Goal: Task Accomplishment & Management: Use online tool/utility

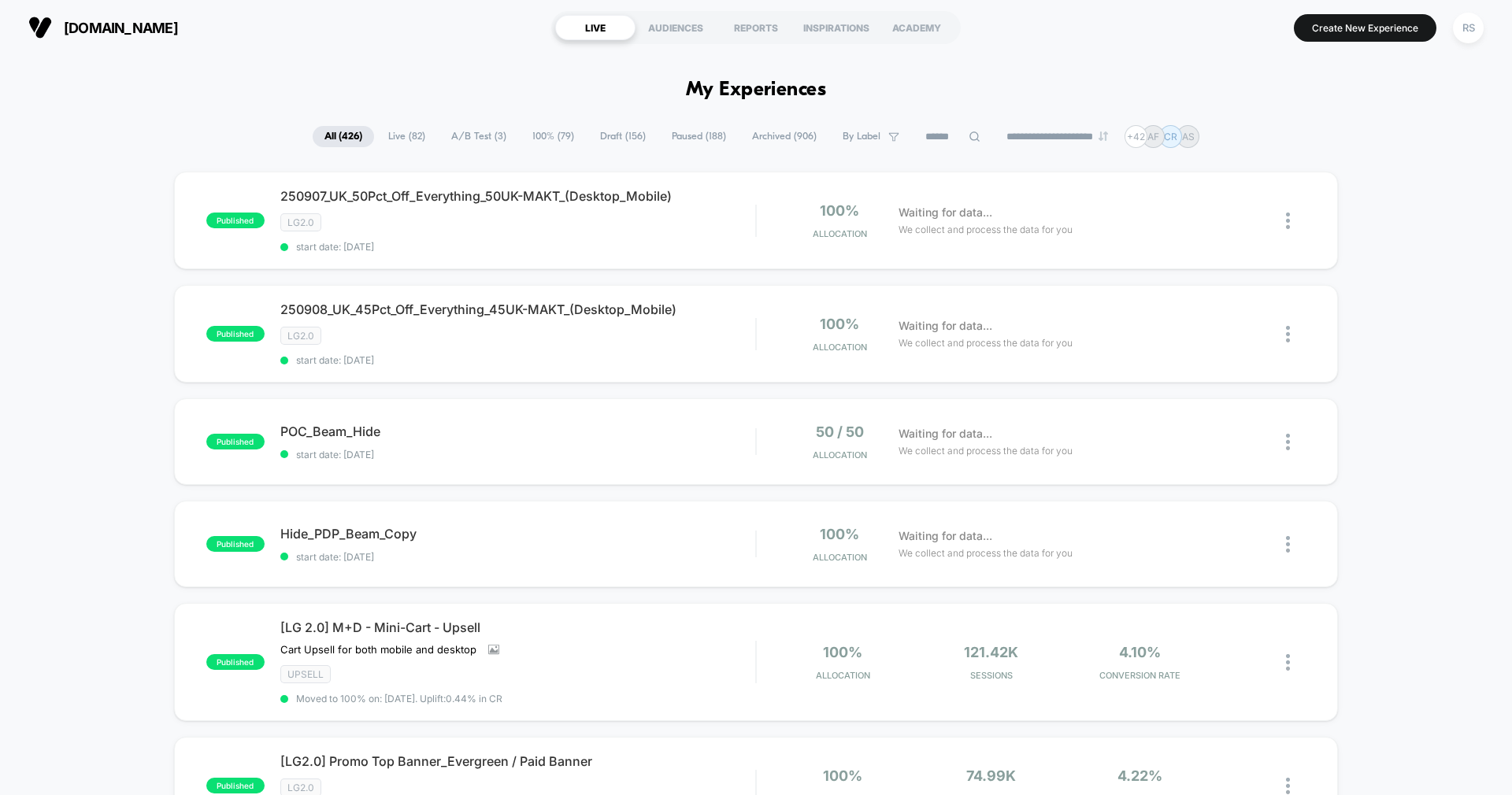
click at [914, 136] on input at bounding box center [953, 137] width 78 height 19
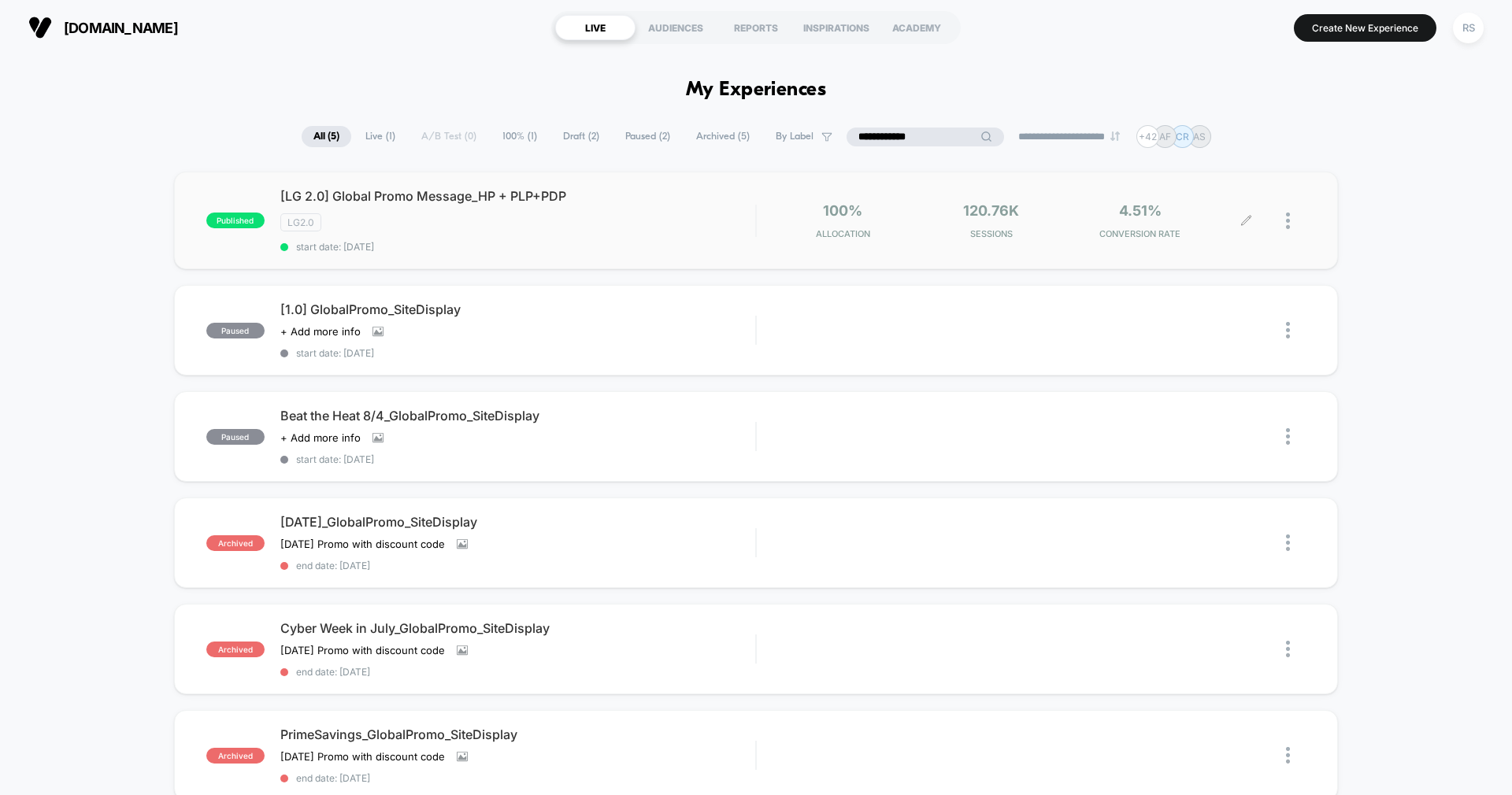
type input "**********"
click at [1287, 216] on img at bounding box center [1288, 220] width 4 height 16
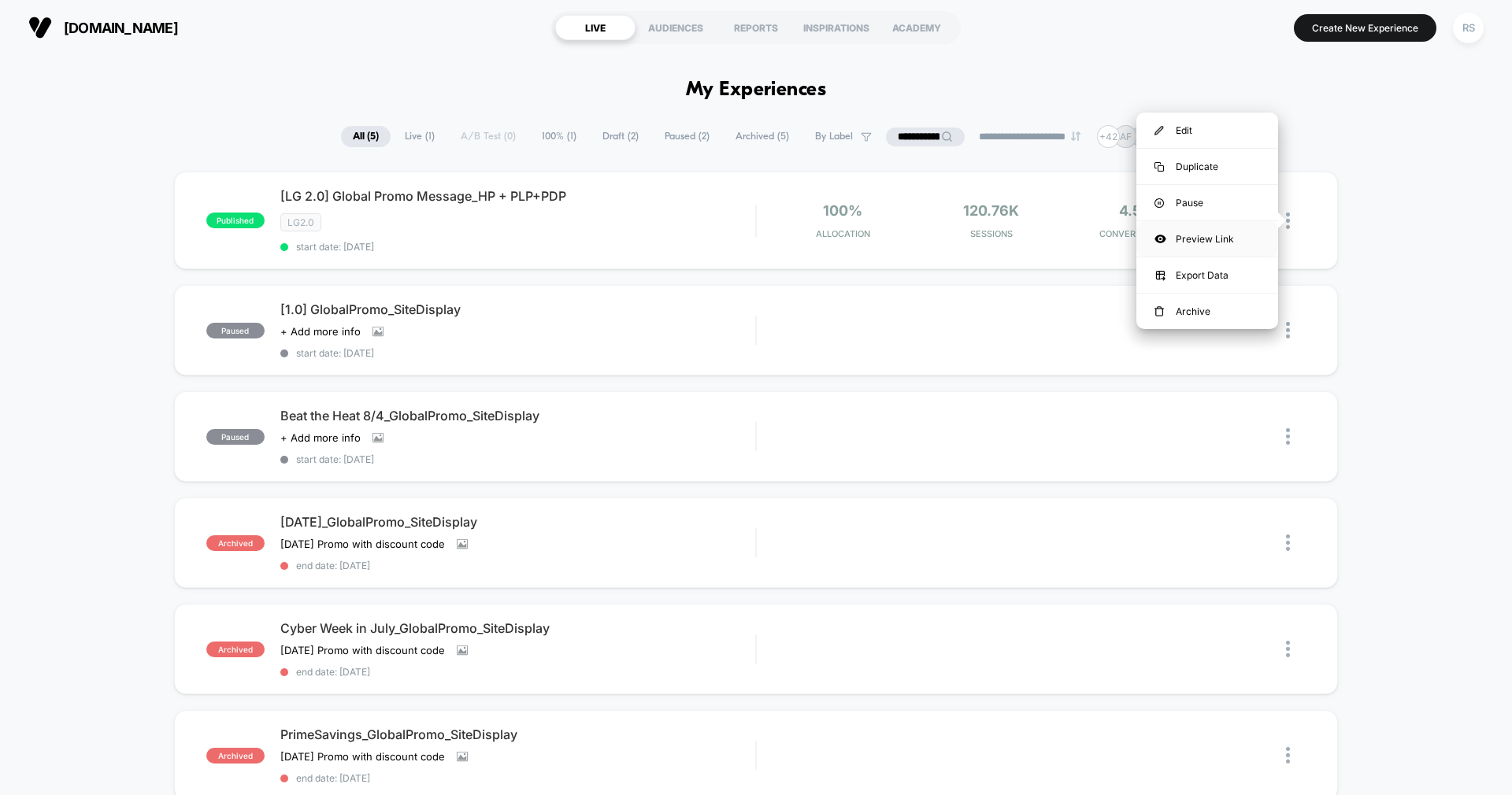
click at [1222, 233] on div "Preview Link" at bounding box center [1208, 238] width 142 height 35
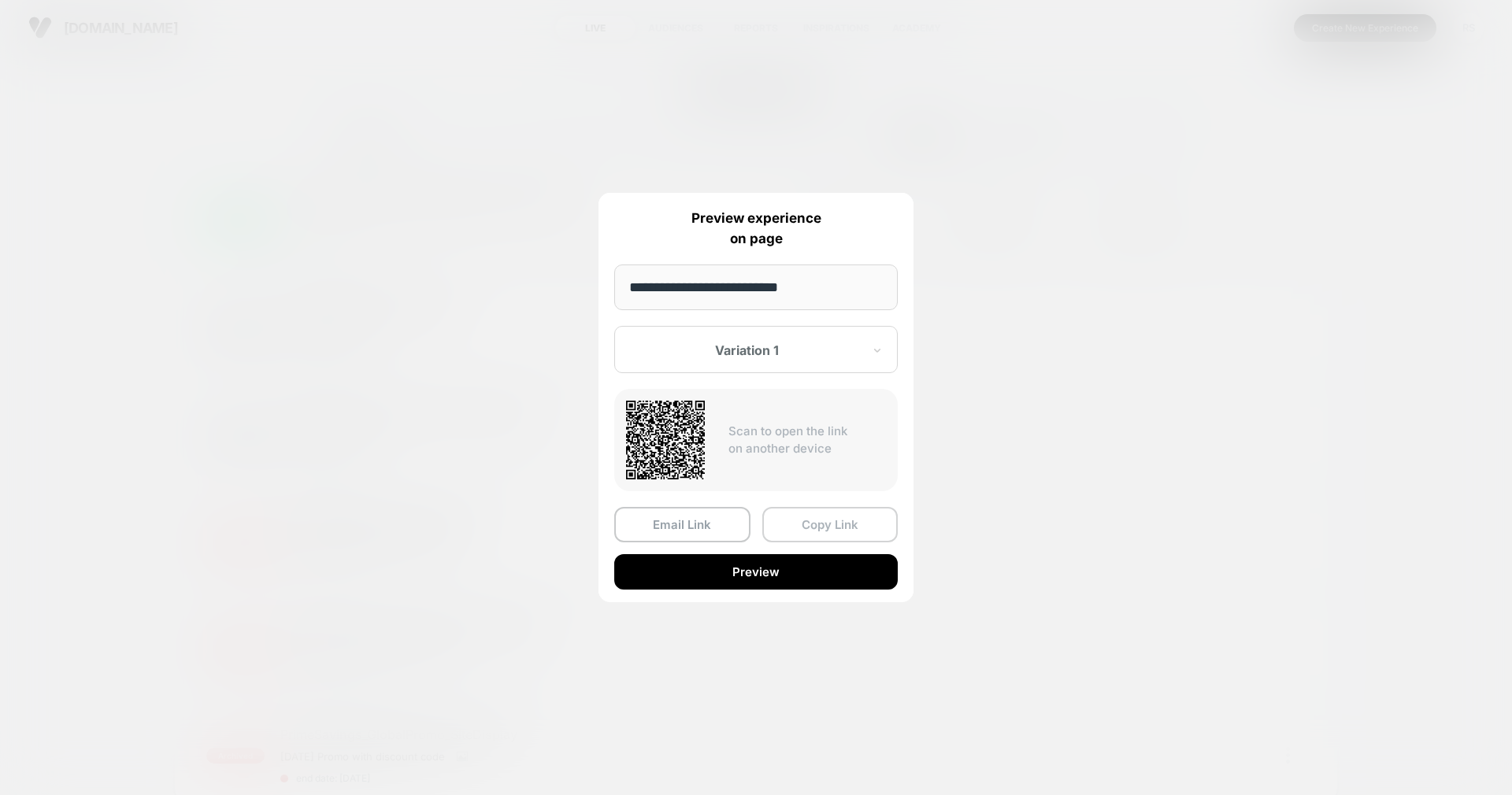
click at [793, 519] on button "Copy Link" at bounding box center [831, 524] width 136 height 35
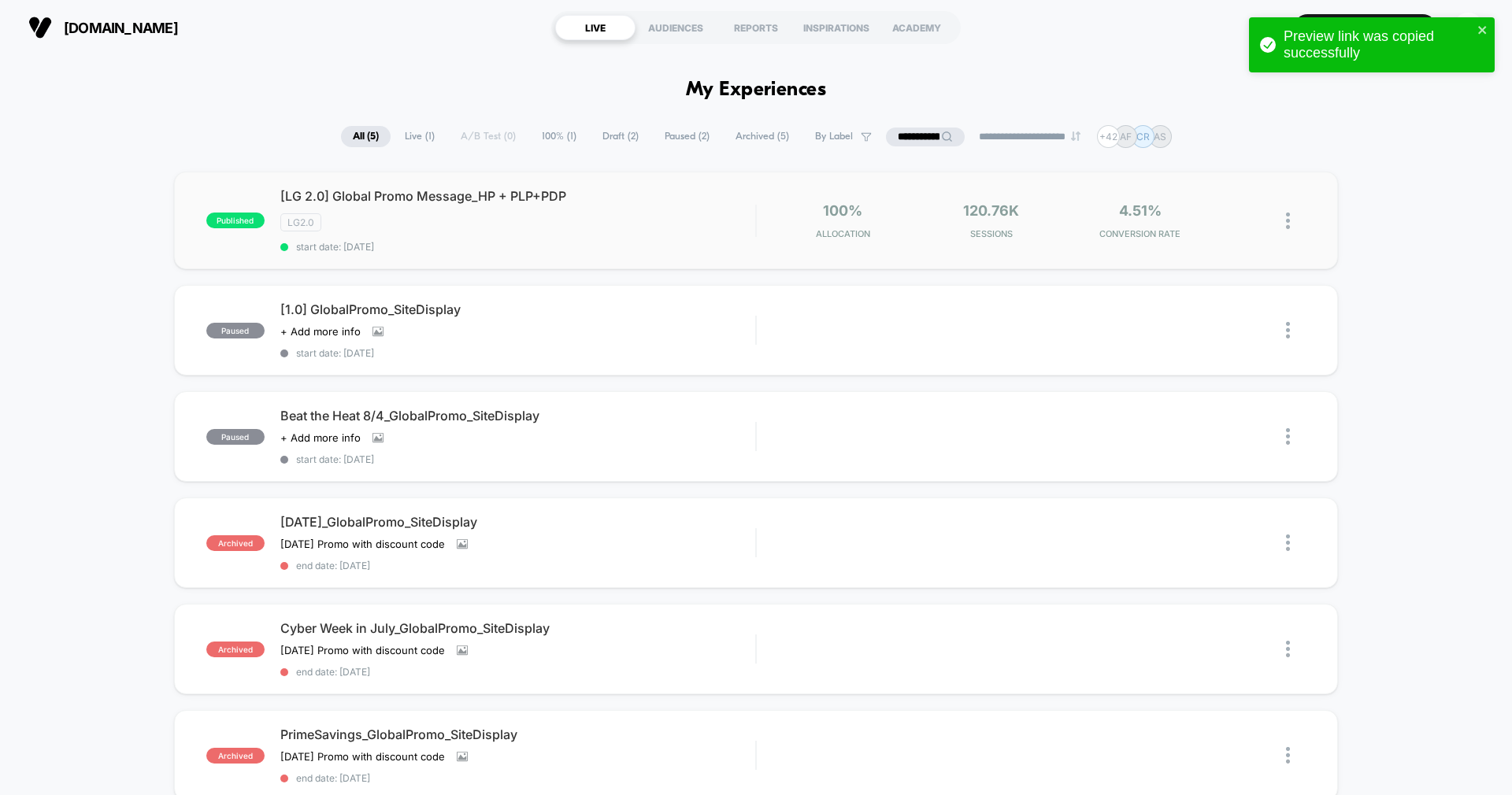
click at [1286, 213] on img at bounding box center [1288, 220] width 4 height 16
click at [1260, 232] on div "Preview Link" at bounding box center [1208, 238] width 142 height 35
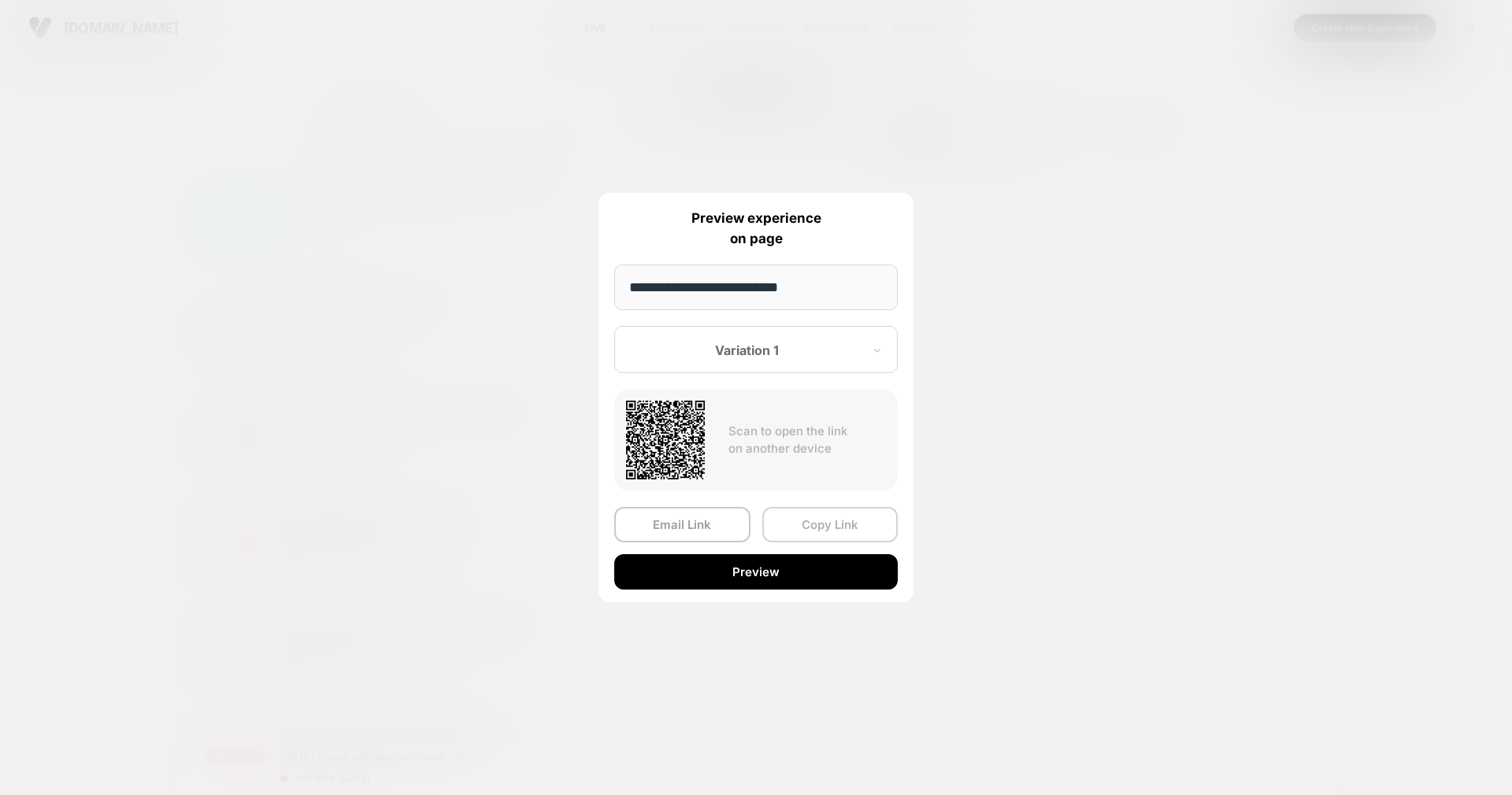
click at [836, 527] on button "Copy Link" at bounding box center [831, 524] width 136 height 35
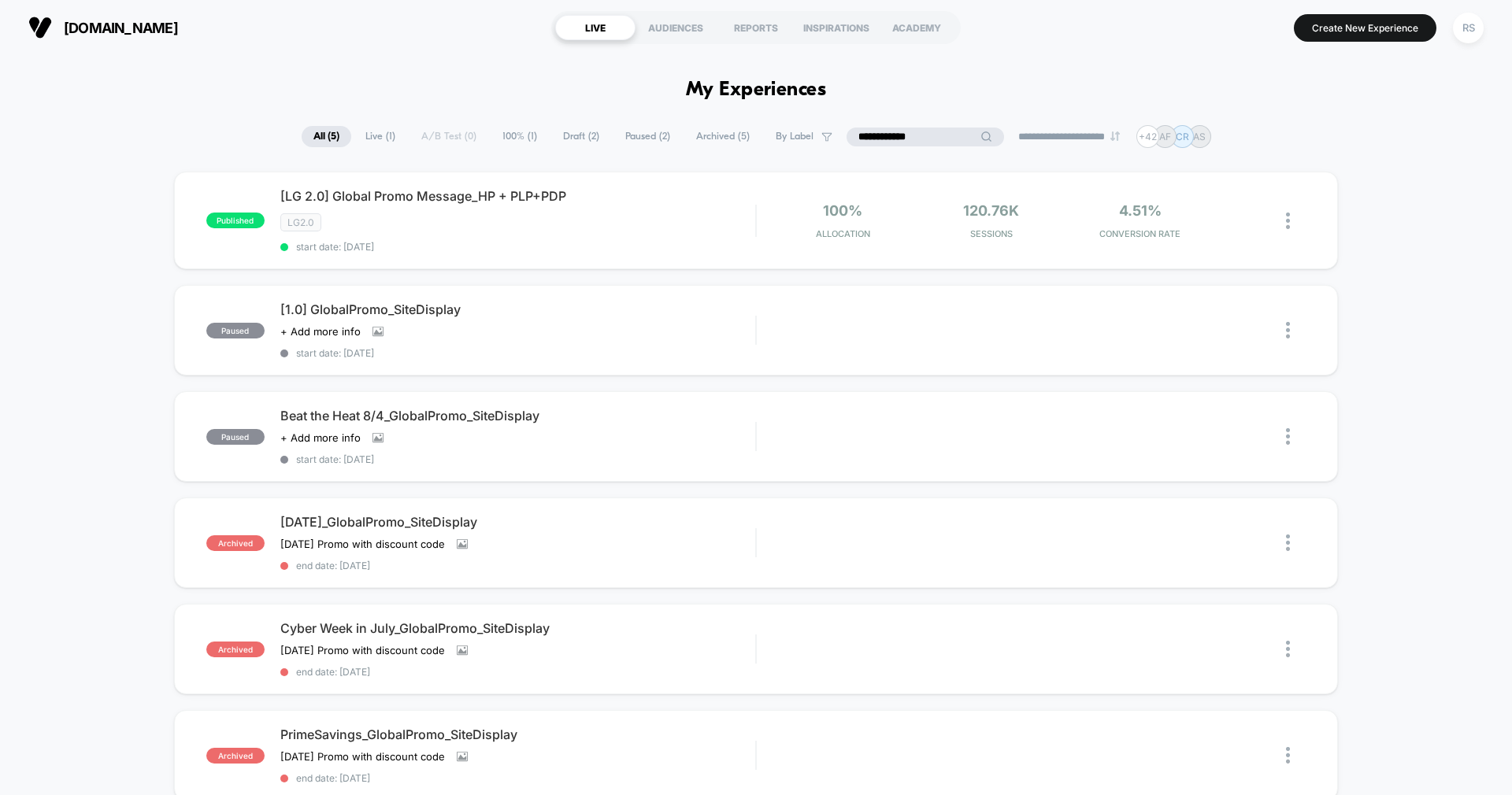
click at [902, 133] on input "**********" at bounding box center [925, 137] width 158 height 19
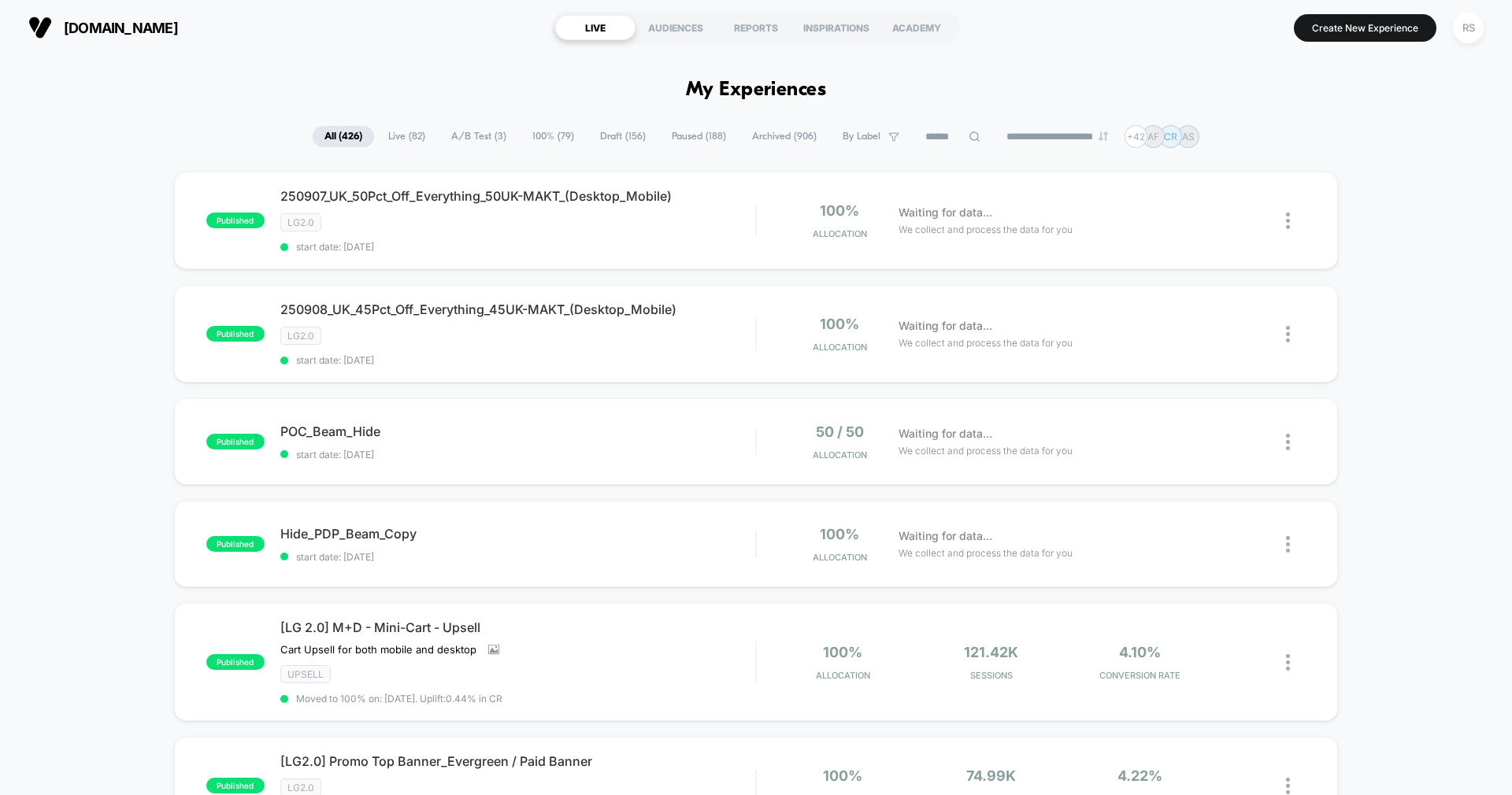
click at [440, 143] on span "A/B Test ( 3 )" at bounding box center [478, 137] width 78 height 21
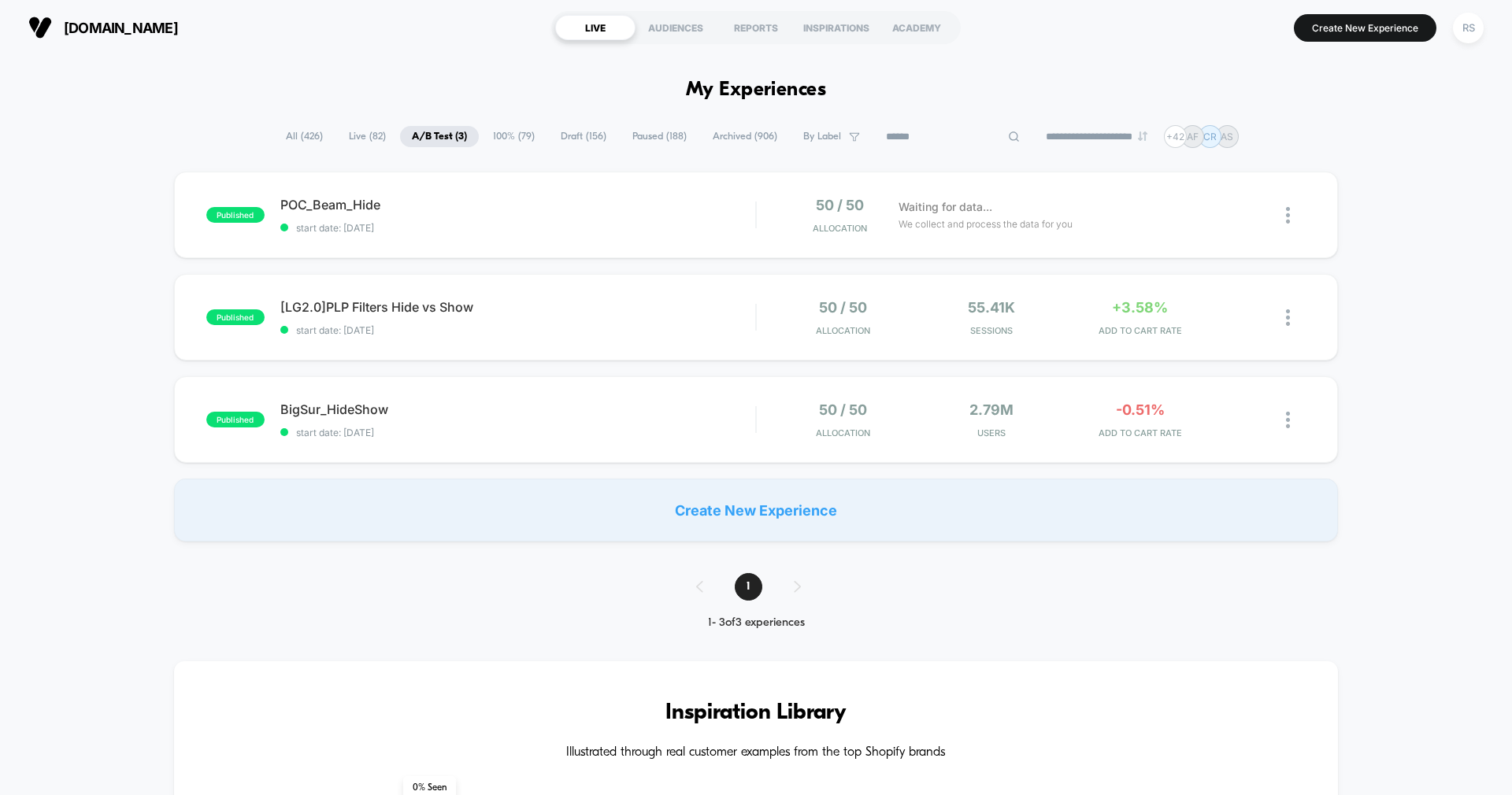
click at [924, 135] on input at bounding box center [953, 137] width 158 height 19
click at [652, 136] on span "Paused ( 188 )" at bounding box center [659, 137] width 78 height 21
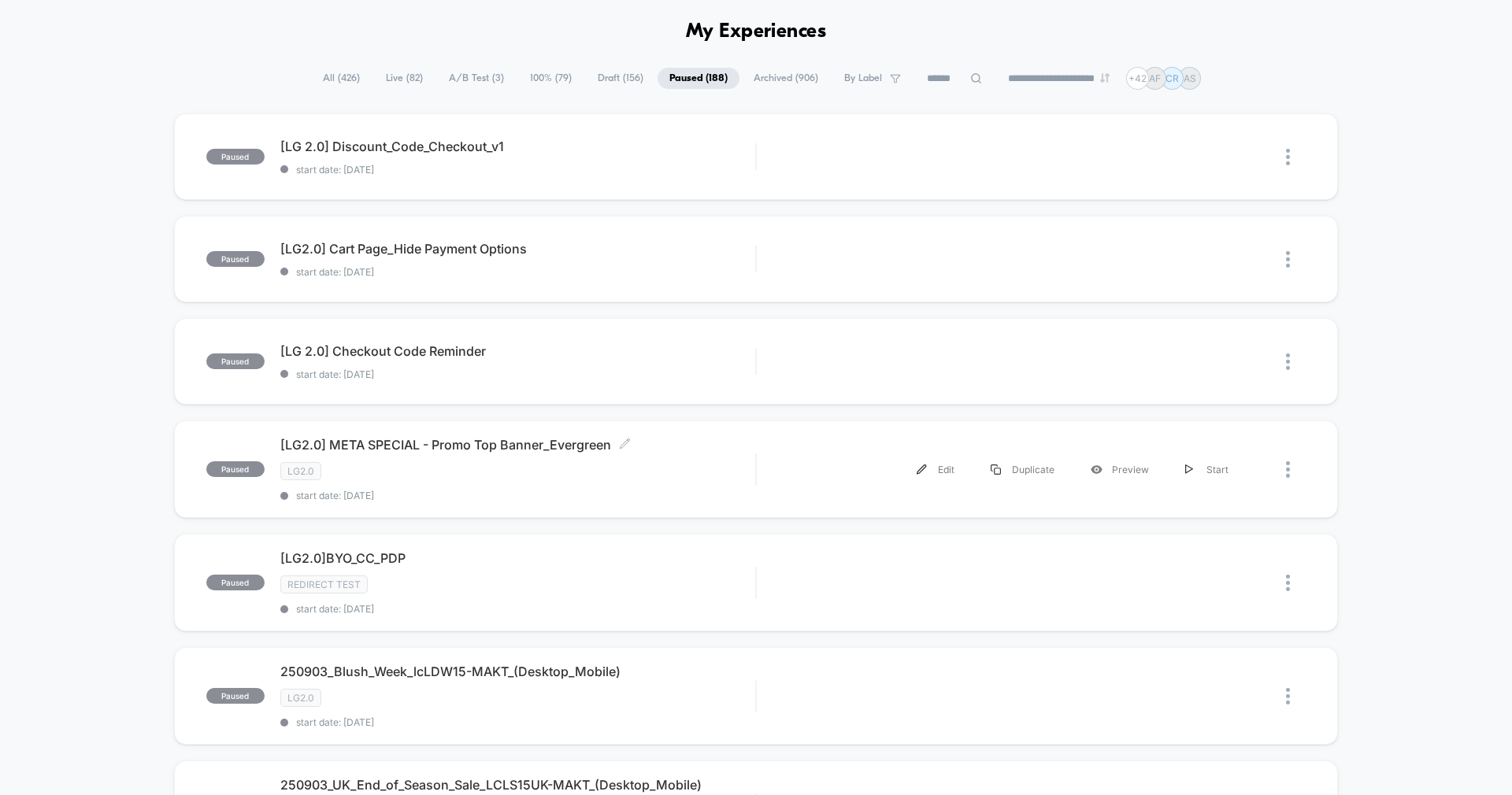
scroll to position [56, 0]
click at [336, 75] on span "All ( 426 )" at bounding box center [341, 79] width 60 height 21
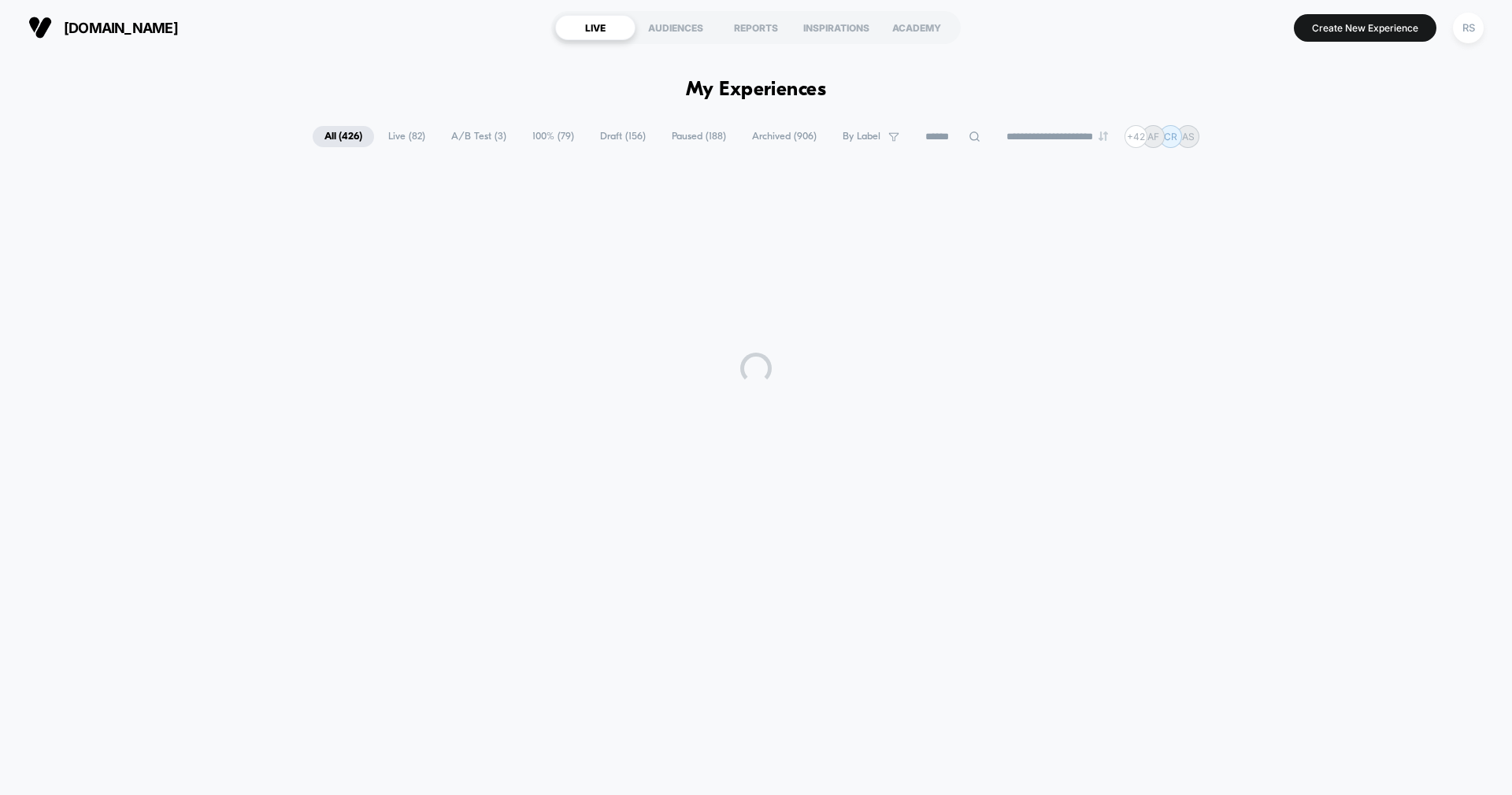
scroll to position [0, 0]
click at [936, 130] on input at bounding box center [953, 137] width 78 height 19
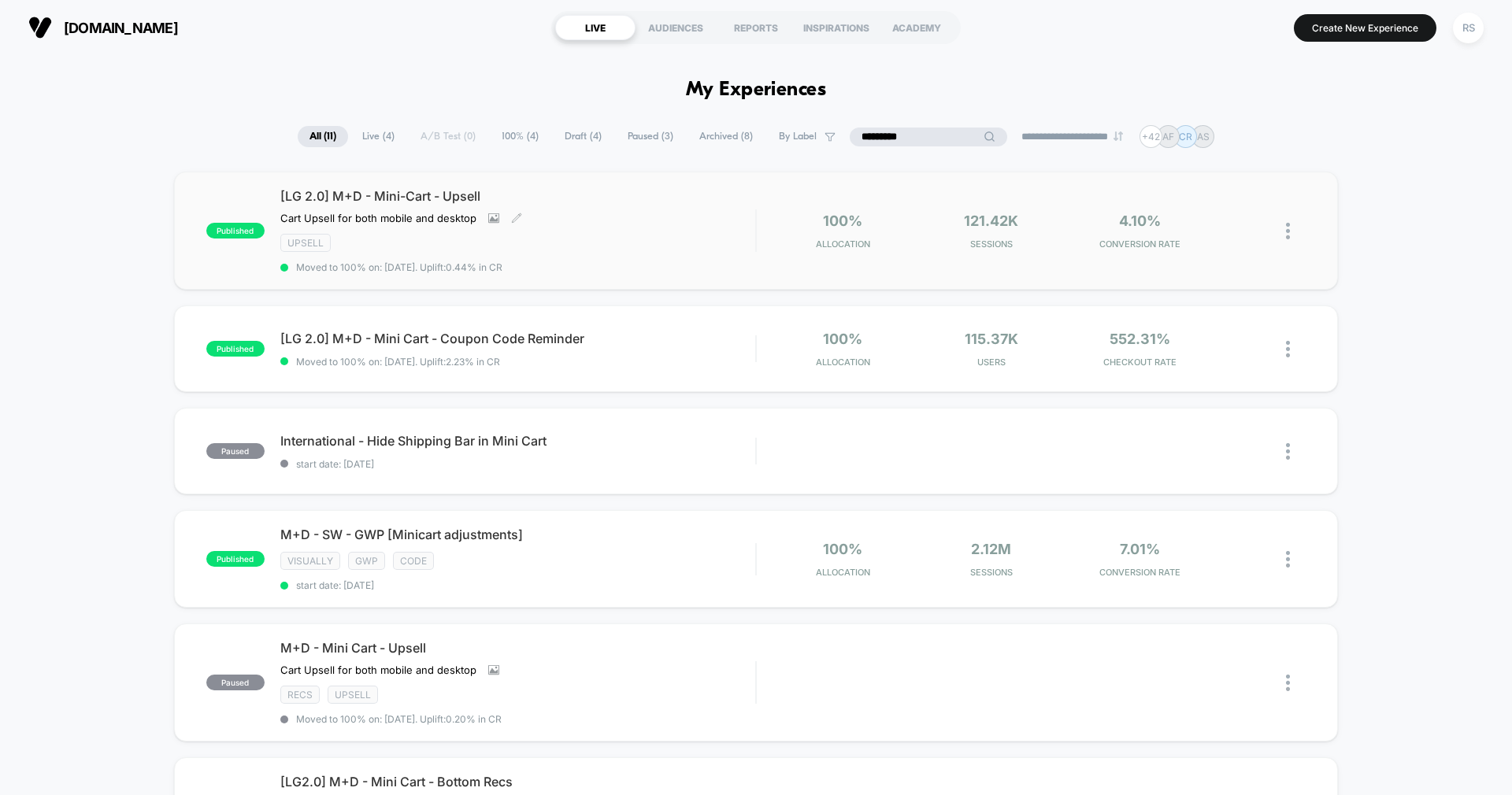
type input "*********"
click at [607, 227] on div "[LG 2.0] M+D - Mini-Cart - Upsell Cart Upsell for both mobile and desktop Click…" at bounding box center [518, 231] width 475 height 85
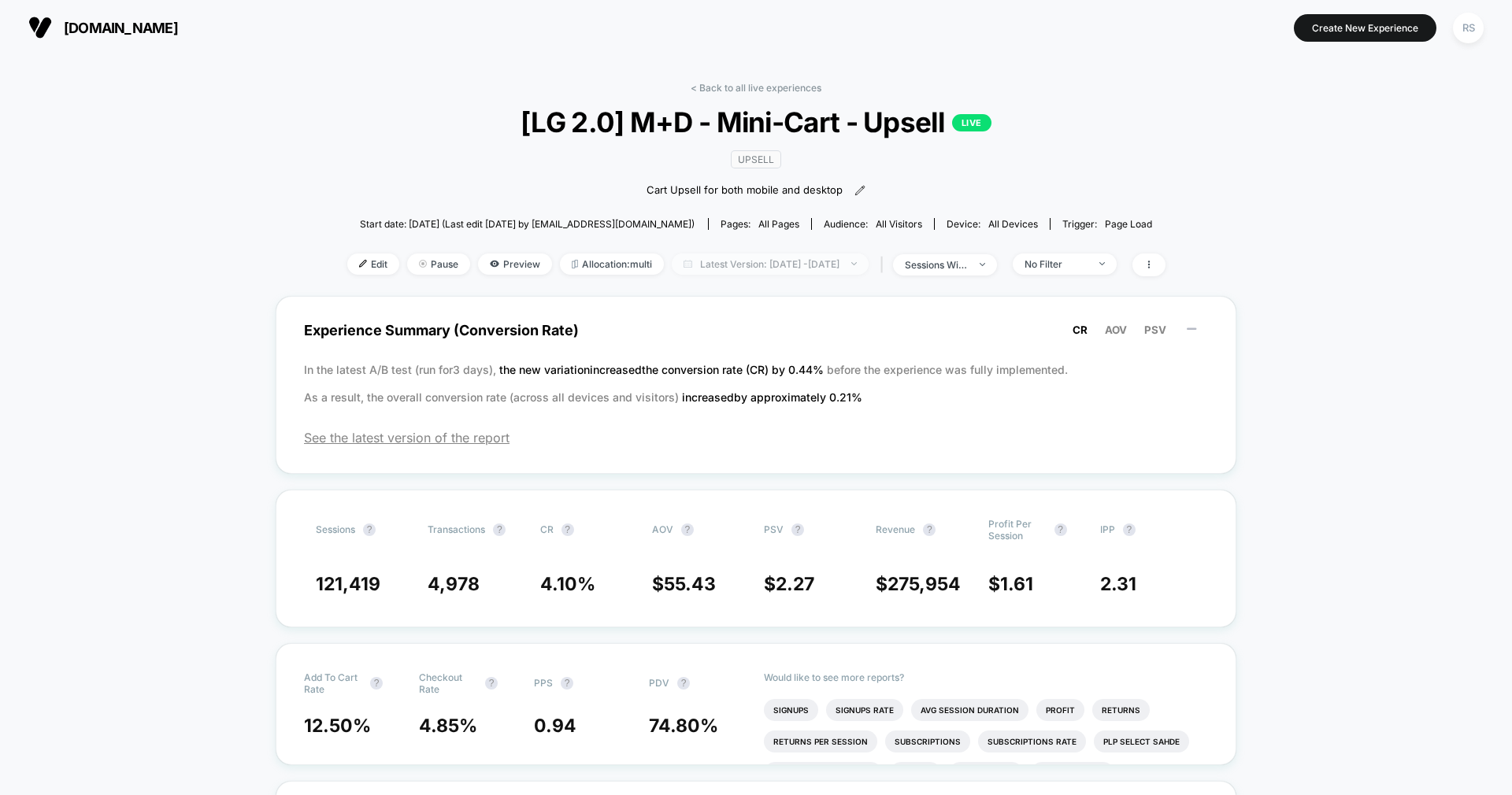
click at [794, 268] on span "Latest Version: [DATE] - [DATE]" at bounding box center [770, 264] width 197 height 21
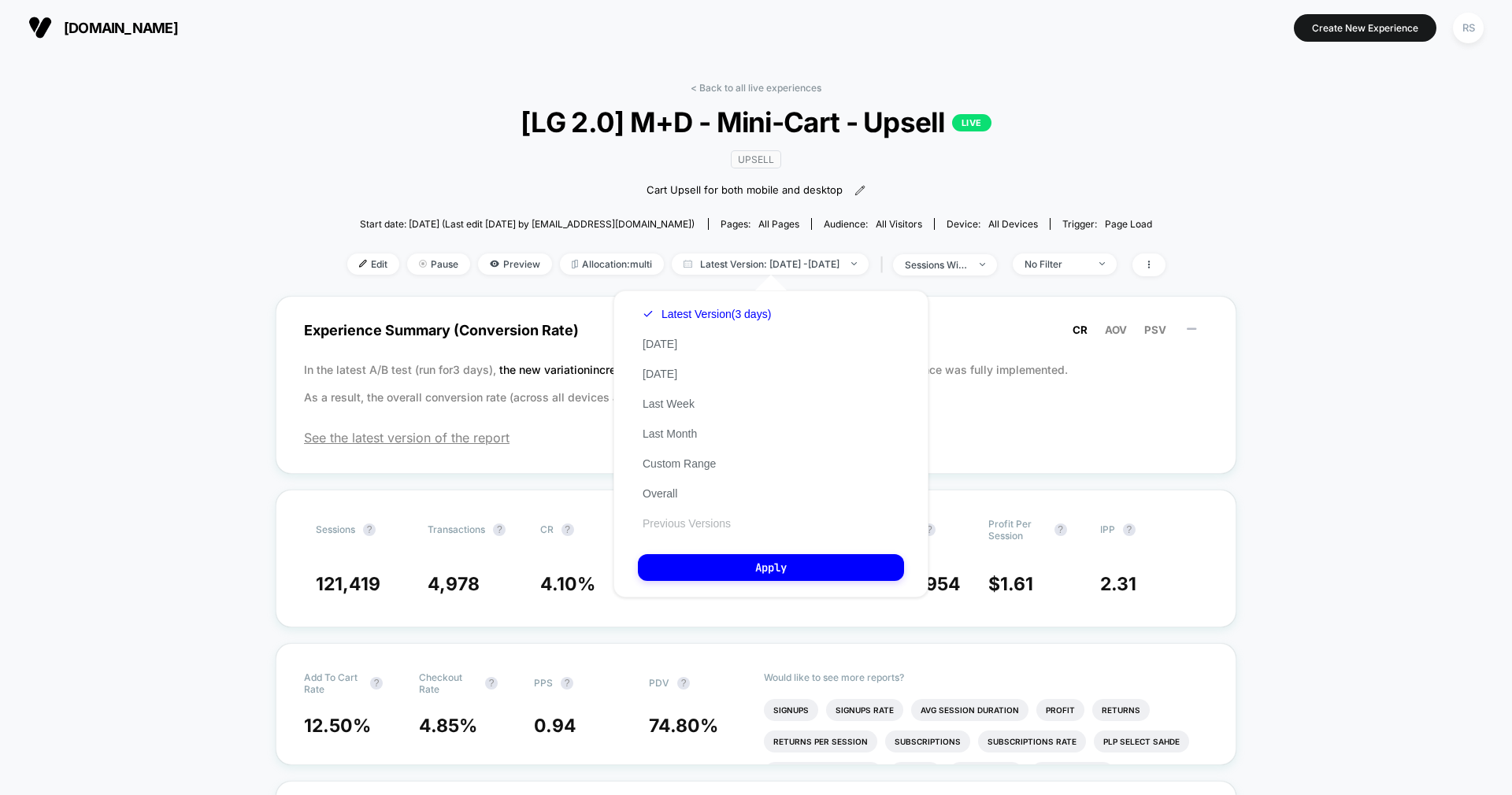
click at [673, 528] on button "Previous Versions" at bounding box center [687, 523] width 98 height 14
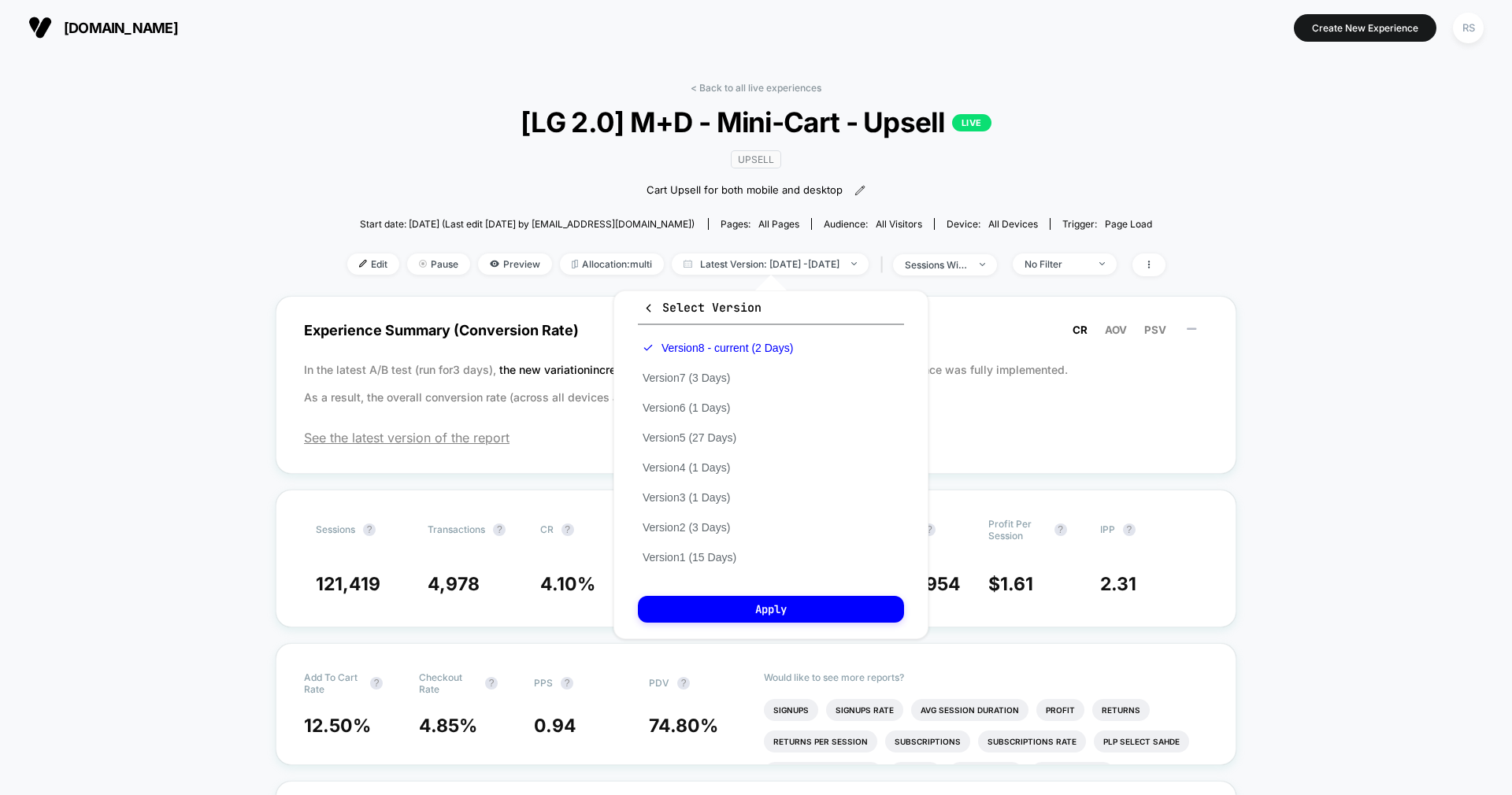
click at [700, 366] on div "Version 8 - current (2 Days) Version 7 (3 Days) Version 6 (1 Days) Version 5 (2…" at bounding box center [718, 453] width 160 height 239
click at [702, 376] on button "Version 7 (3 Days)" at bounding box center [686, 378] width 97 height 14
click at [753, 607] on button "Apply" at bounding box center [771, 609] width 266 height 27
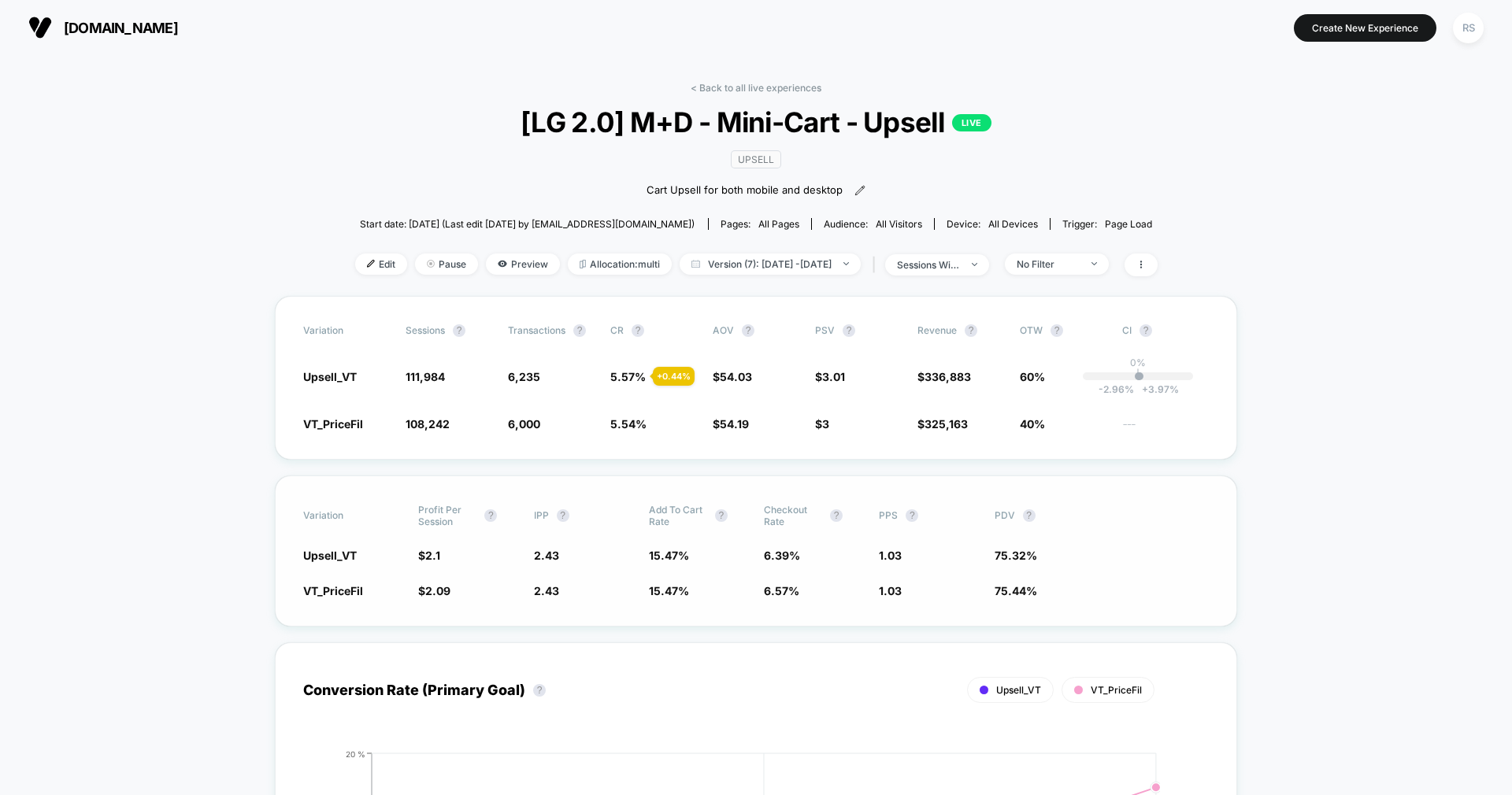
click at [678, 594] on span "15.47 %" at bounding box center [669, 591] width 40 height 13
click at [764, 97] on div "< Back to all live experiences [LG 2.0] M+D - Mini-Cart - Upsell LIVE Upsell Ca…" at bounding box center [756, 189] width 803 height 214
click at [753, 89] on link "< Back to all live experiences" at bounding box center [756, 88] width 131 height 11
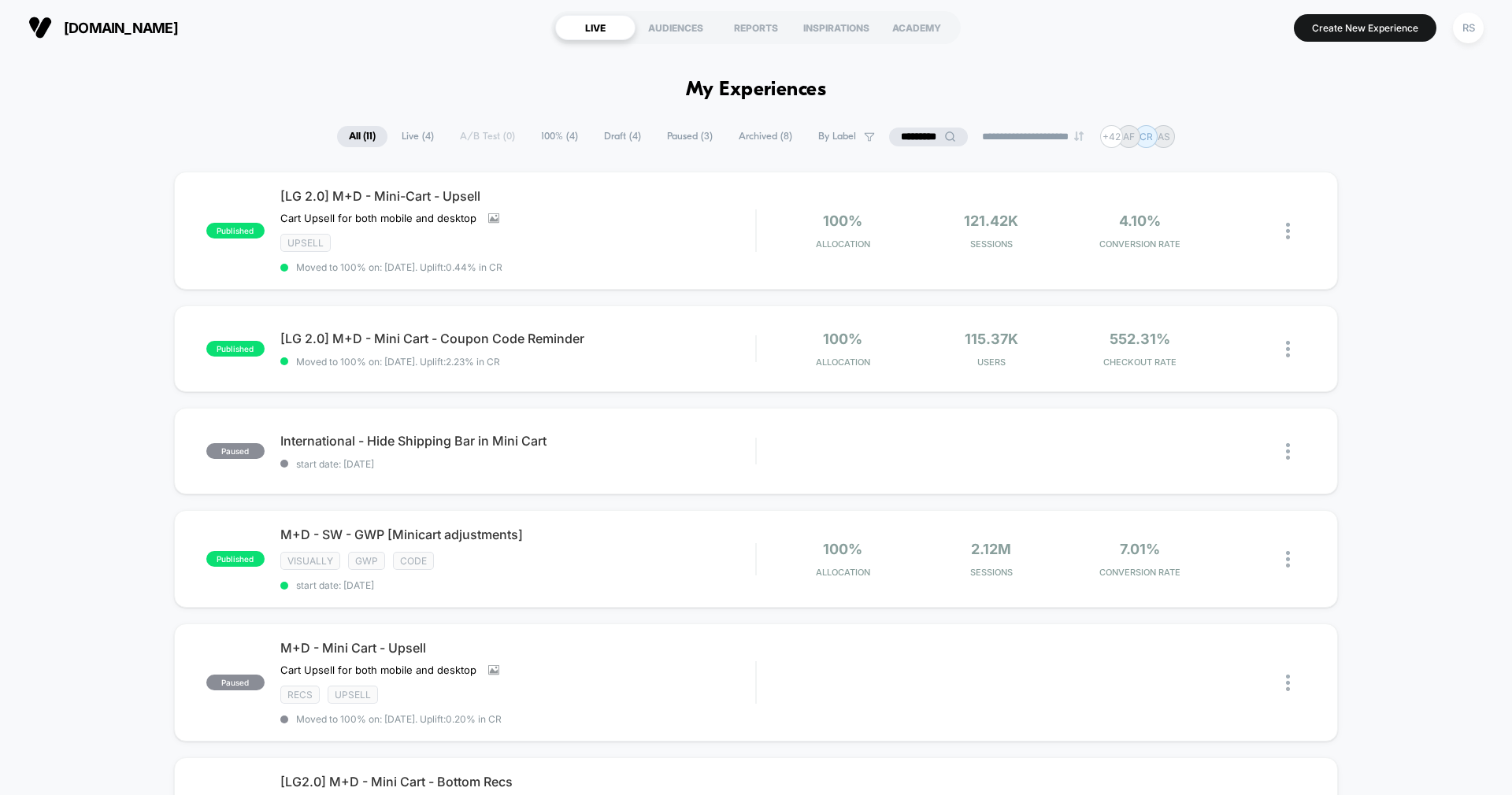
click at [920, 133] on input "*********" at bounding box center [928, 137] width 78 height 19
click at [920, 133] on input "*********" at bounding box center [928, 137] width 158 height 19
click at [982, 176] on div "published [LG 2.0] M+D - Mini-Cart - Upsell Cart Upsell for both mobile and des…" at bounding box center [756, 230] width 1164 height 118
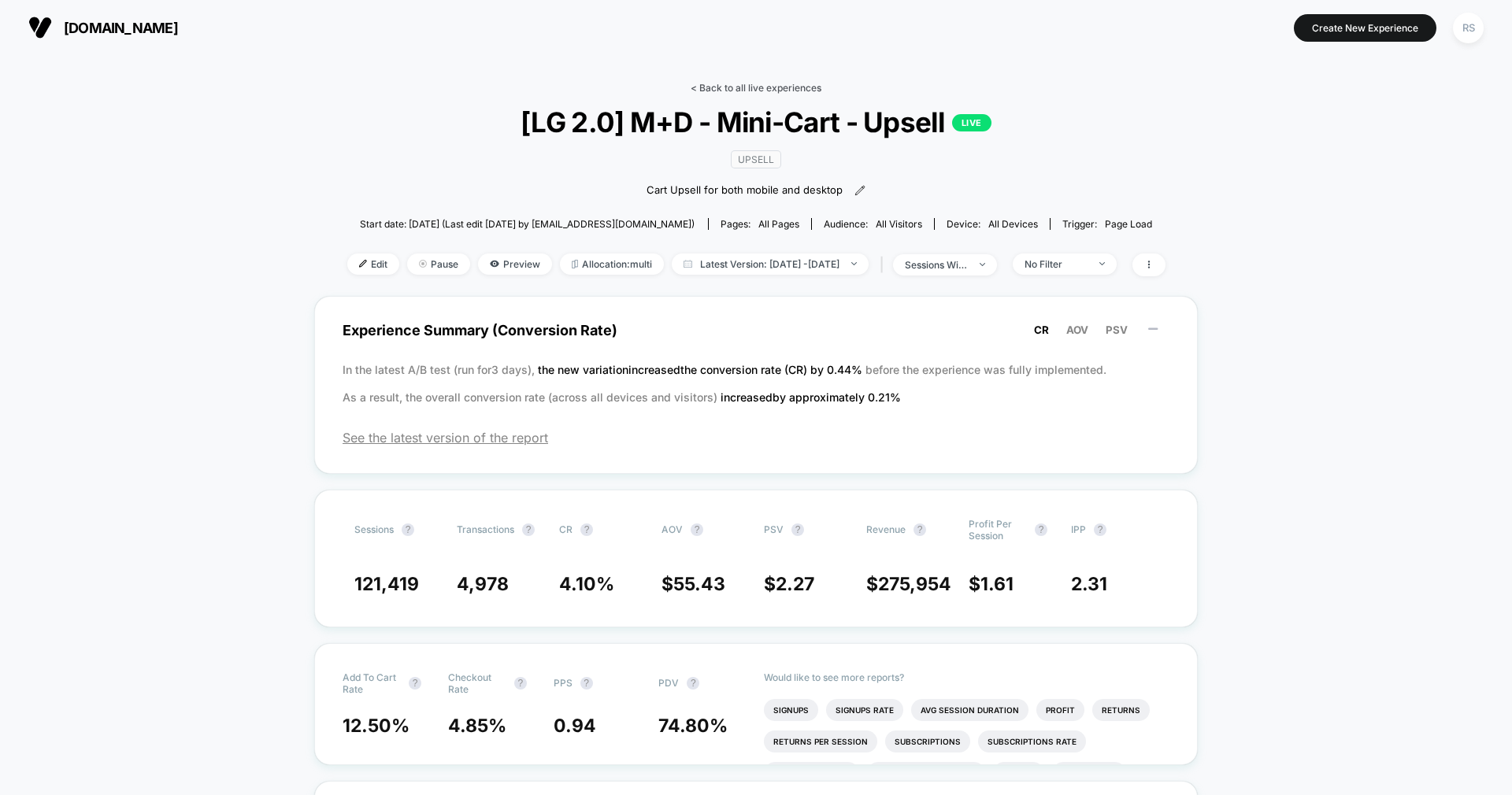
click at [778, 87] on link "< Back to all live experiences" at bounding box center [756, 88] width 131 height 11
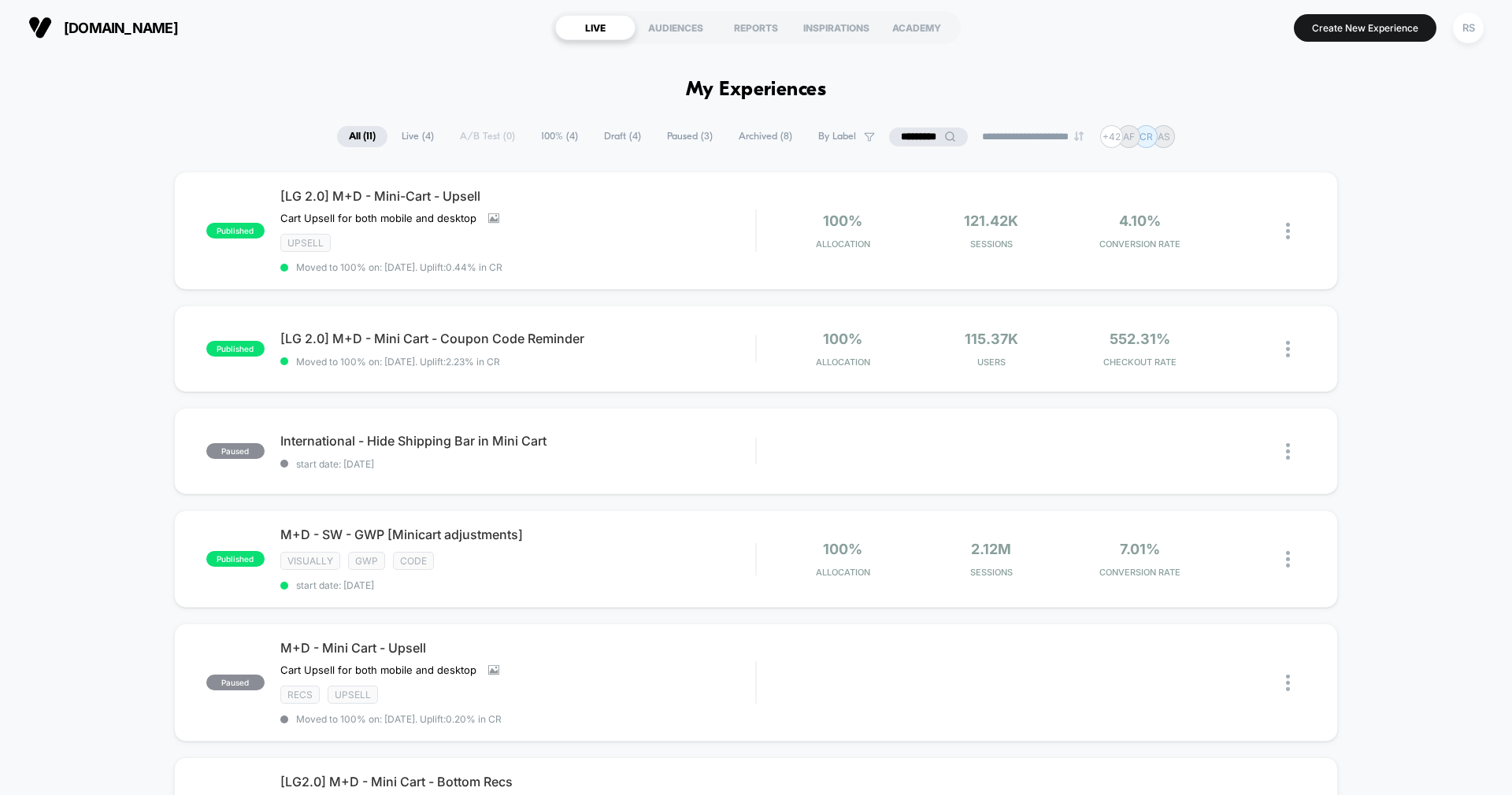
click at [915, 129] on input "*********" at bounding box center [928, 137] width 78 height 19
click at [915, 129] on input "*********" at bounding box center [928, 137] width 158 height 19
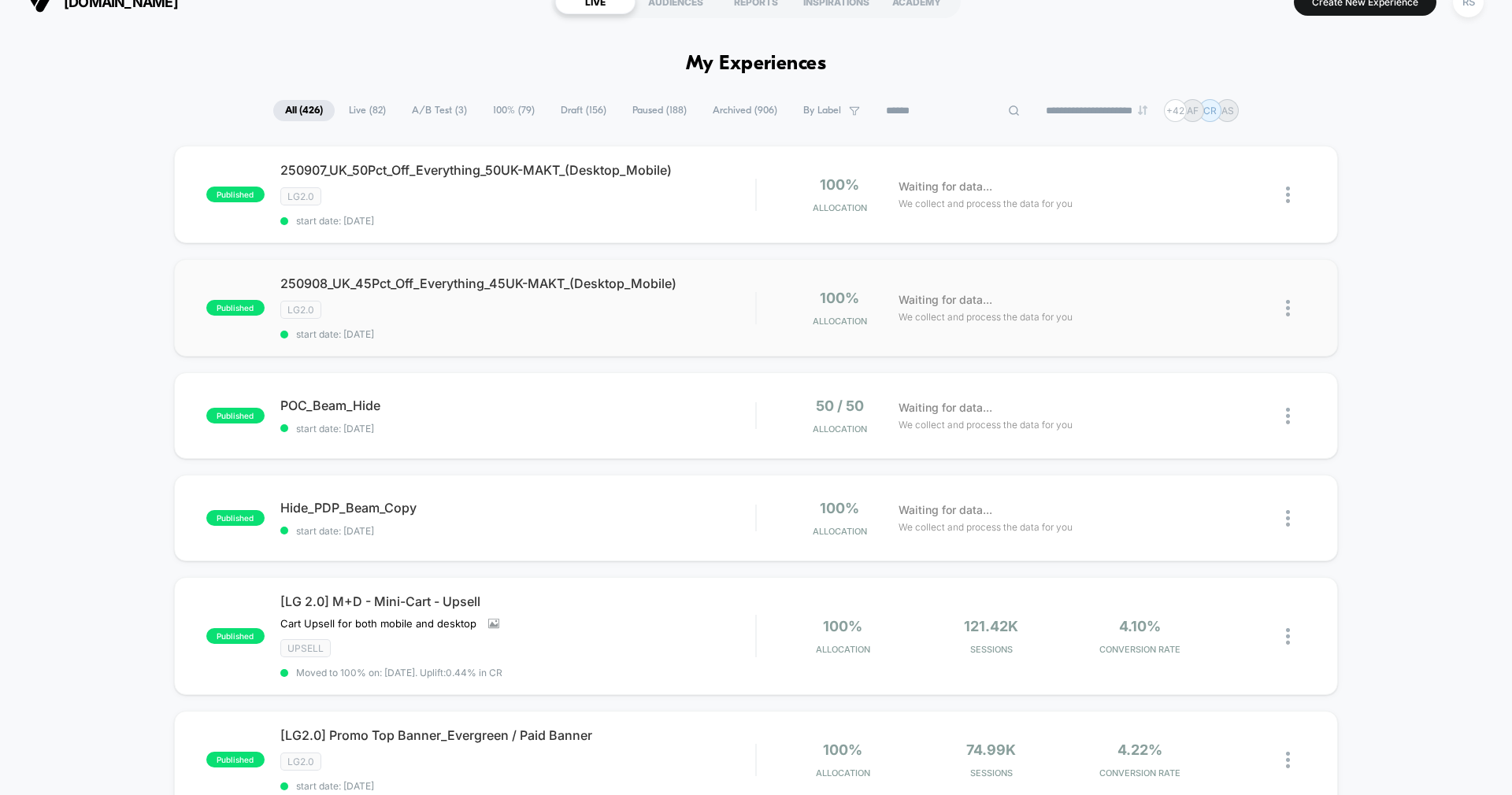
scroll to position [25, 0]
click at [367, 110] on span "Live ( 82 )" at bounding box center [367, 111] width 60 height 21
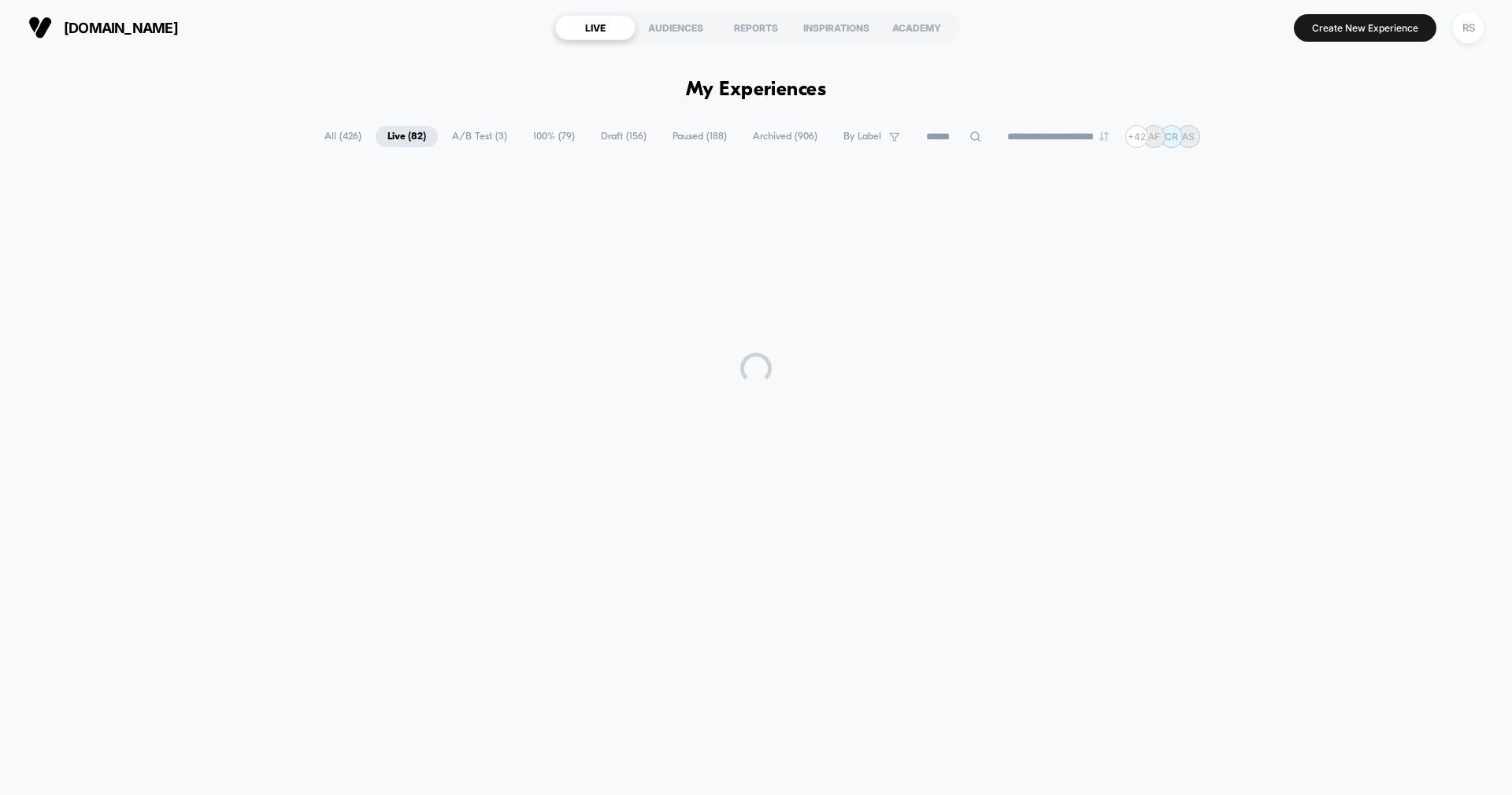
scroll to position [0, 0]
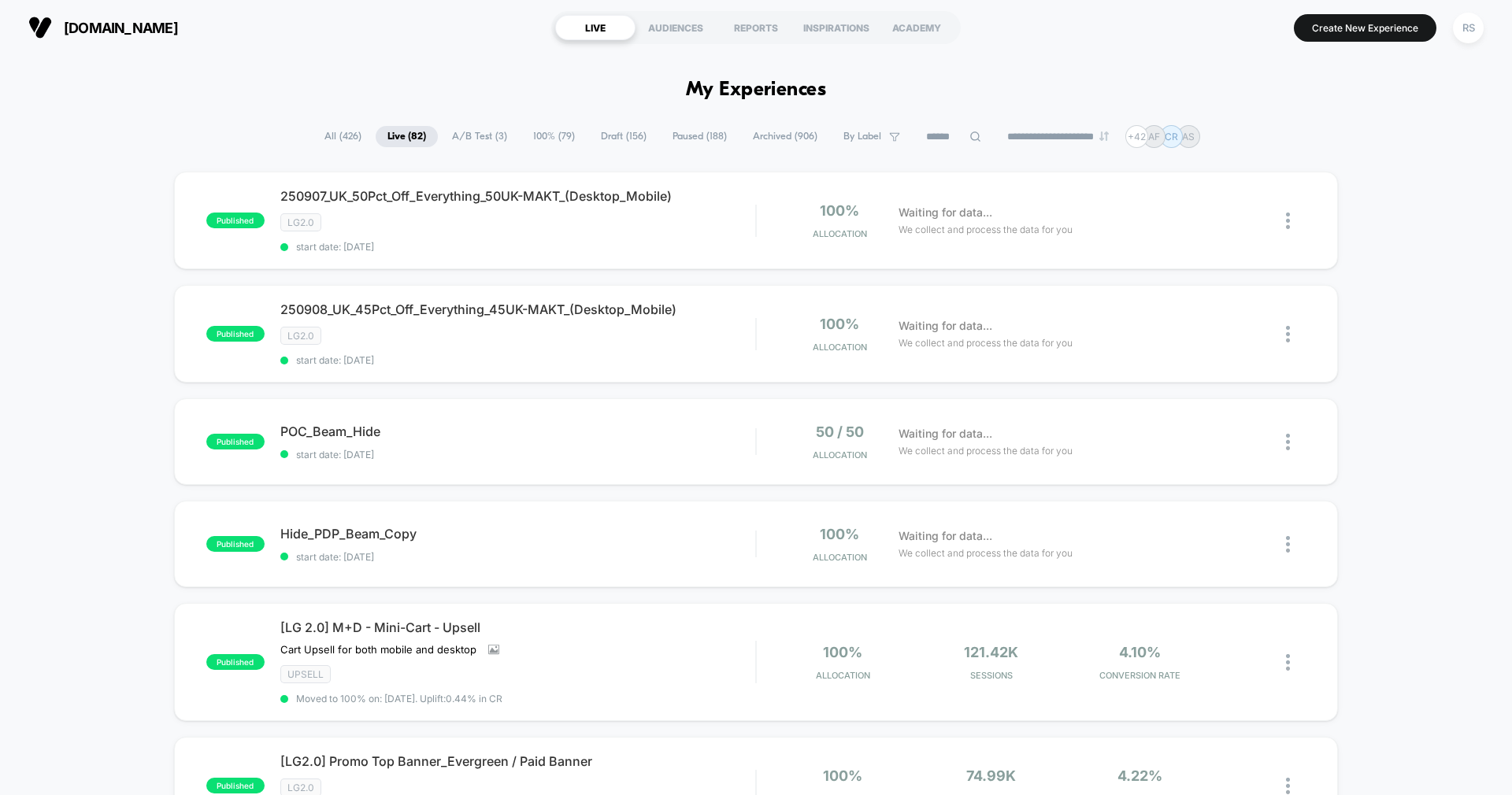
click at [522, 137] on span "100% ( 79 )" at bounding box center [554, 137] width 65 height 21
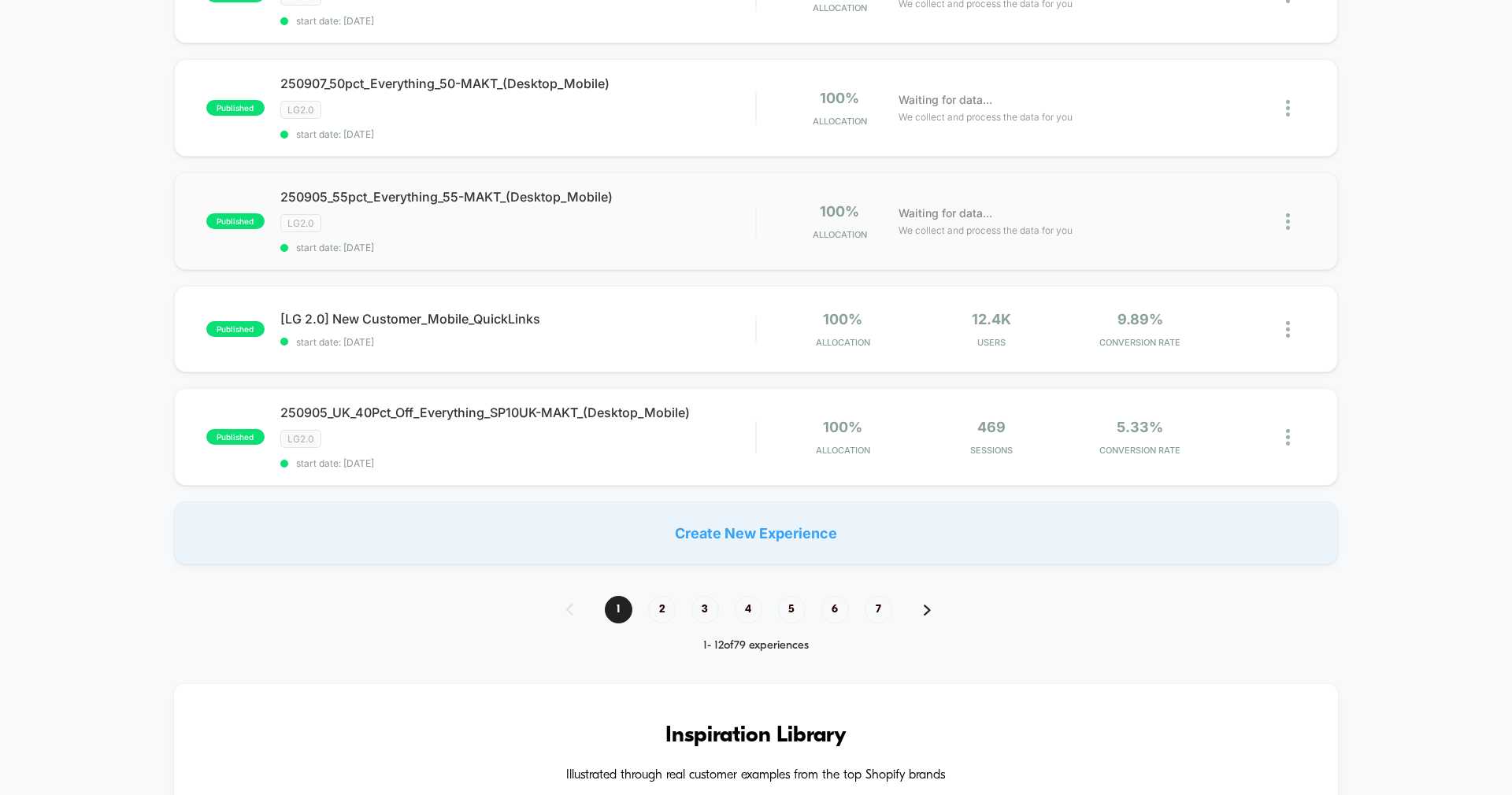
scroll to position [1020, 0]
click at [668, 607] on span "2" at bounding box center [661, 607] width 28 height 28
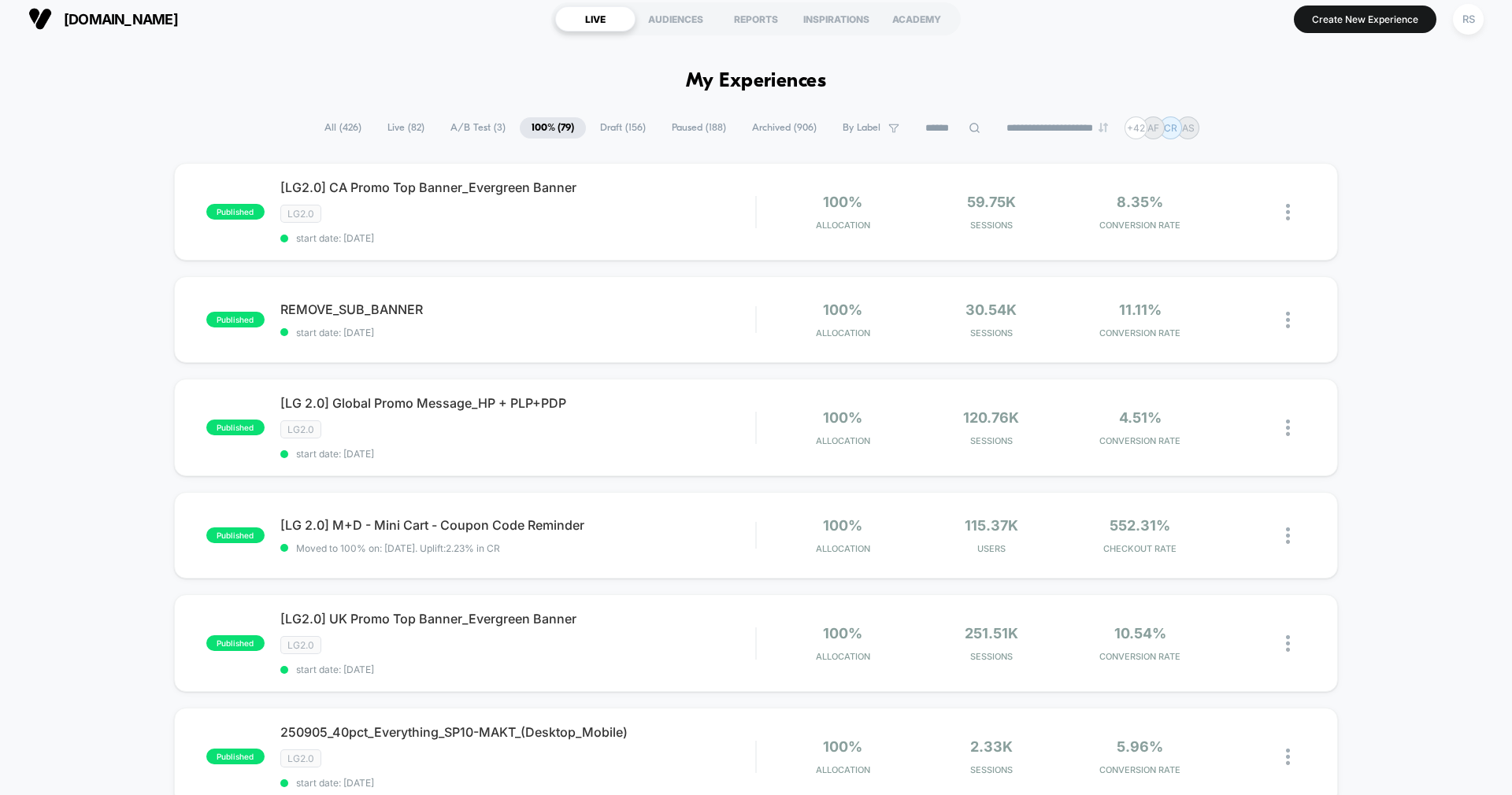
scroll to position [7, 0]
click at [475, 550] on span "Moved to 100% on: [DATE] . Uplift: 2.23% in CR" at bounding box center [397, 550] width 204 height 11
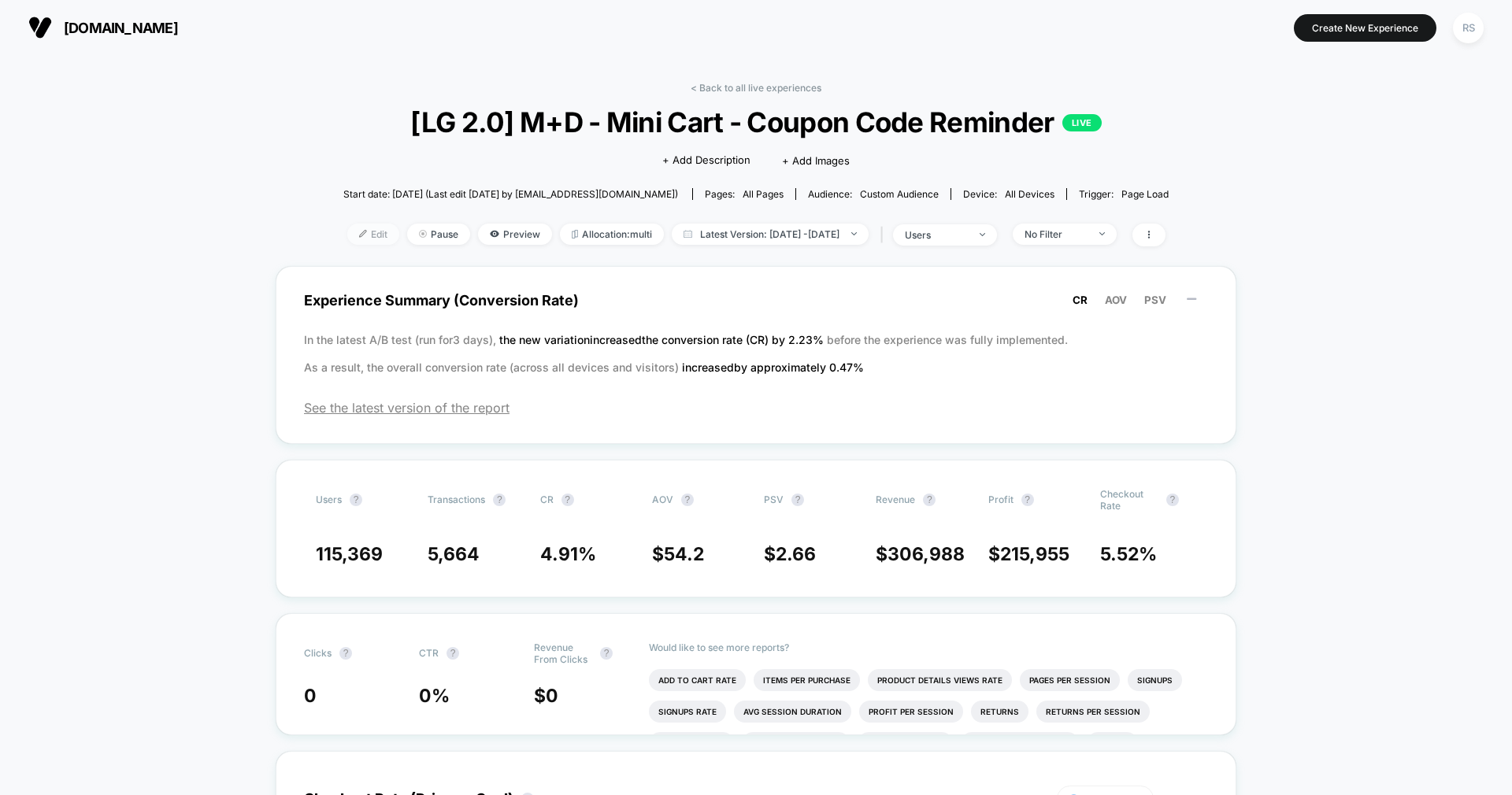
click at [348, 228] on span "Edit" at bounding box center [373, 234] width 52 height 21
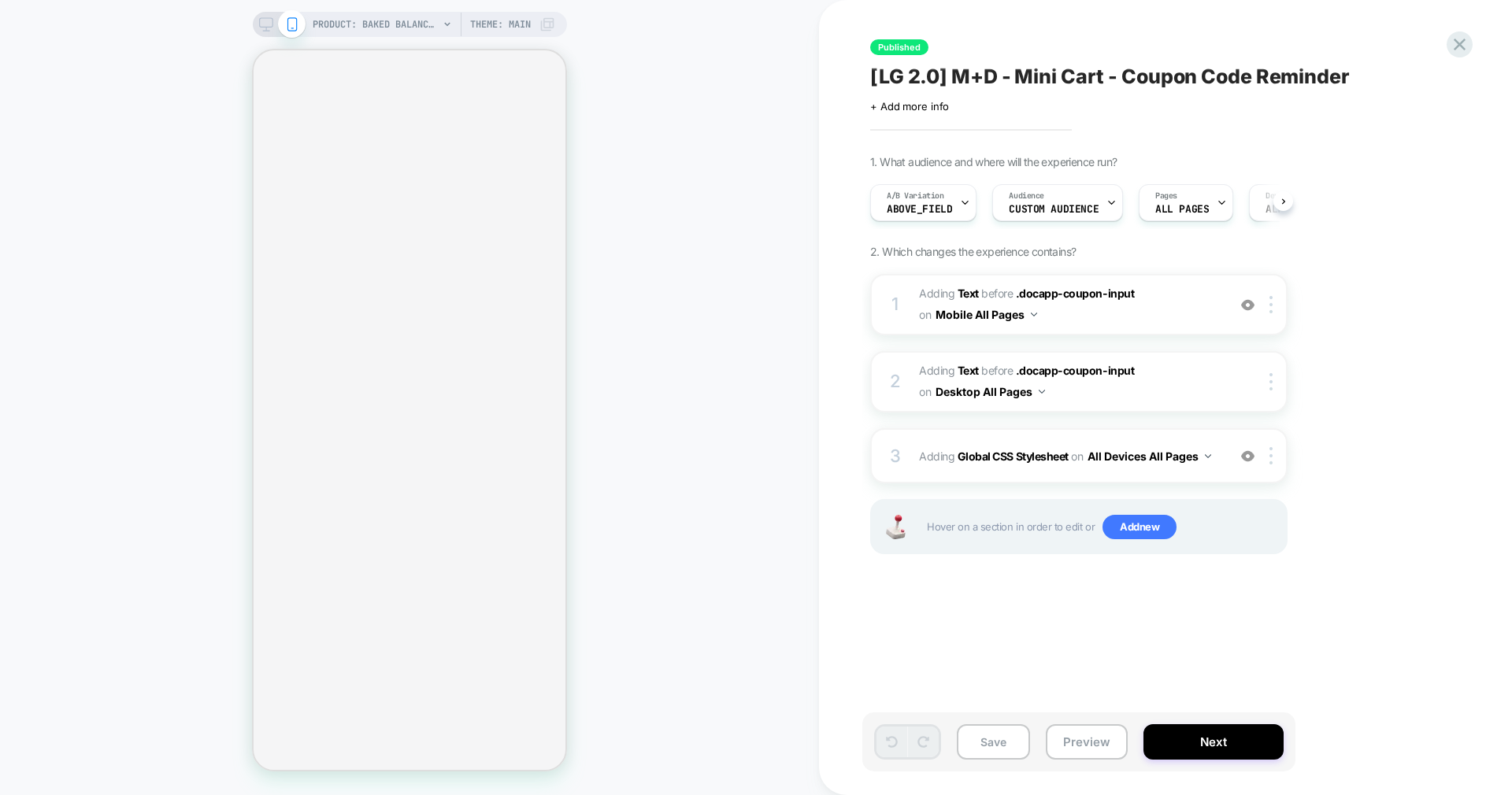
scroll to position [0, 1]
click at [1144, 475] on div "3 Adding Global CSS Stylesheet on All Devices All Pages Add Before Add After Ta…" at bounding box center [1078, 456] width 417 height 55
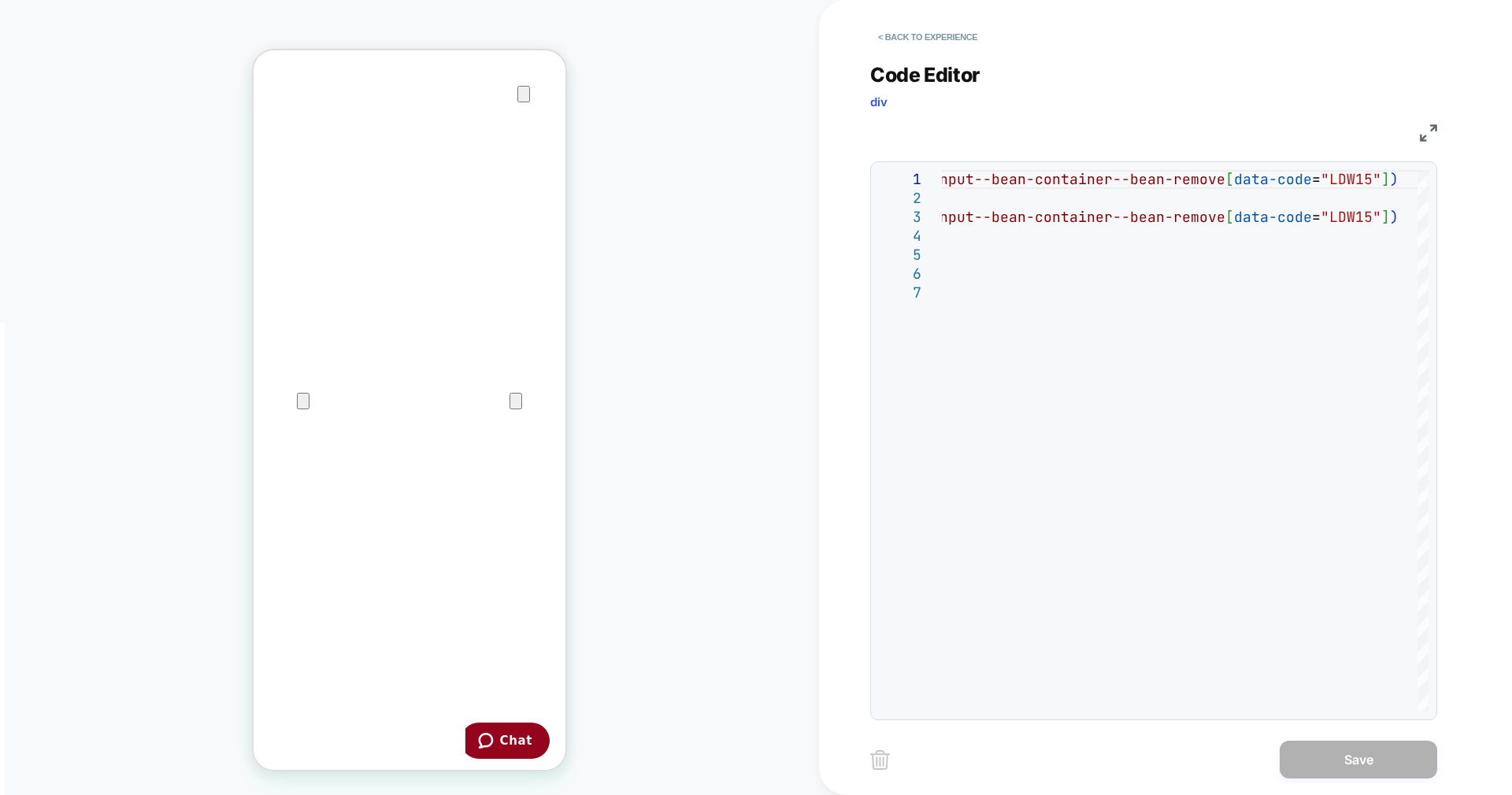
scroll to position [0, 0]
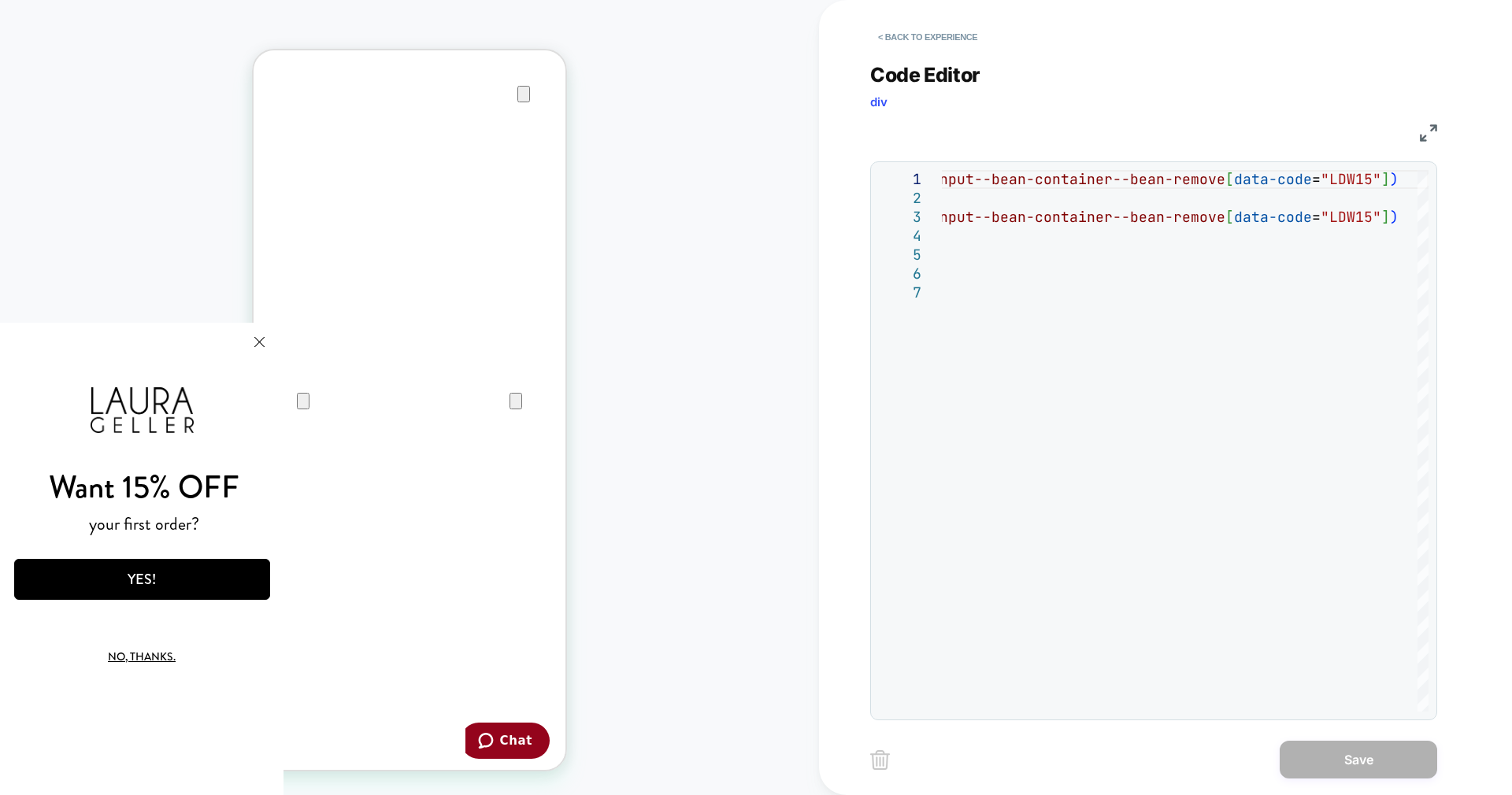
click at [250, 346] on button "Close Modal" at bounding box center [259, 342] width 42 height 38
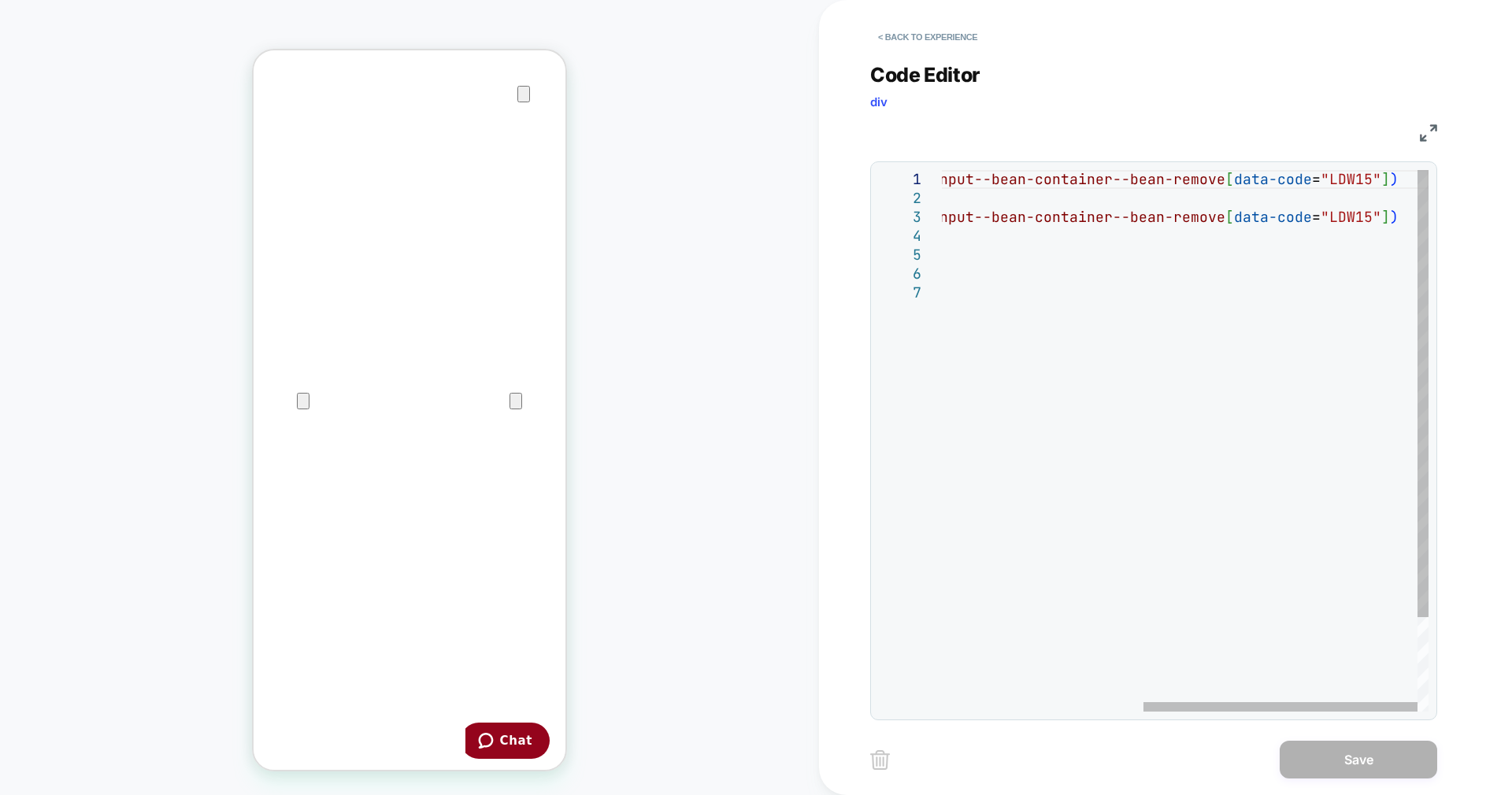
click at [1357, 179] on div ".cart-drawer__footer:has ( .docapp-coupon-input--bean-container--bean-remove [ …" at bounding box center [1007, 497] width 844 height 655
click at [1357, 215] on div ".cart-drawer__footer:has ( .docapp-coupon-input--bean-container--bean-remove [ …" at bounding box center [1007, 497] width 844 height 655
click at [1357, 215] on span ""LDW15"" at bounding box center [1350, 216] width 60 height 18
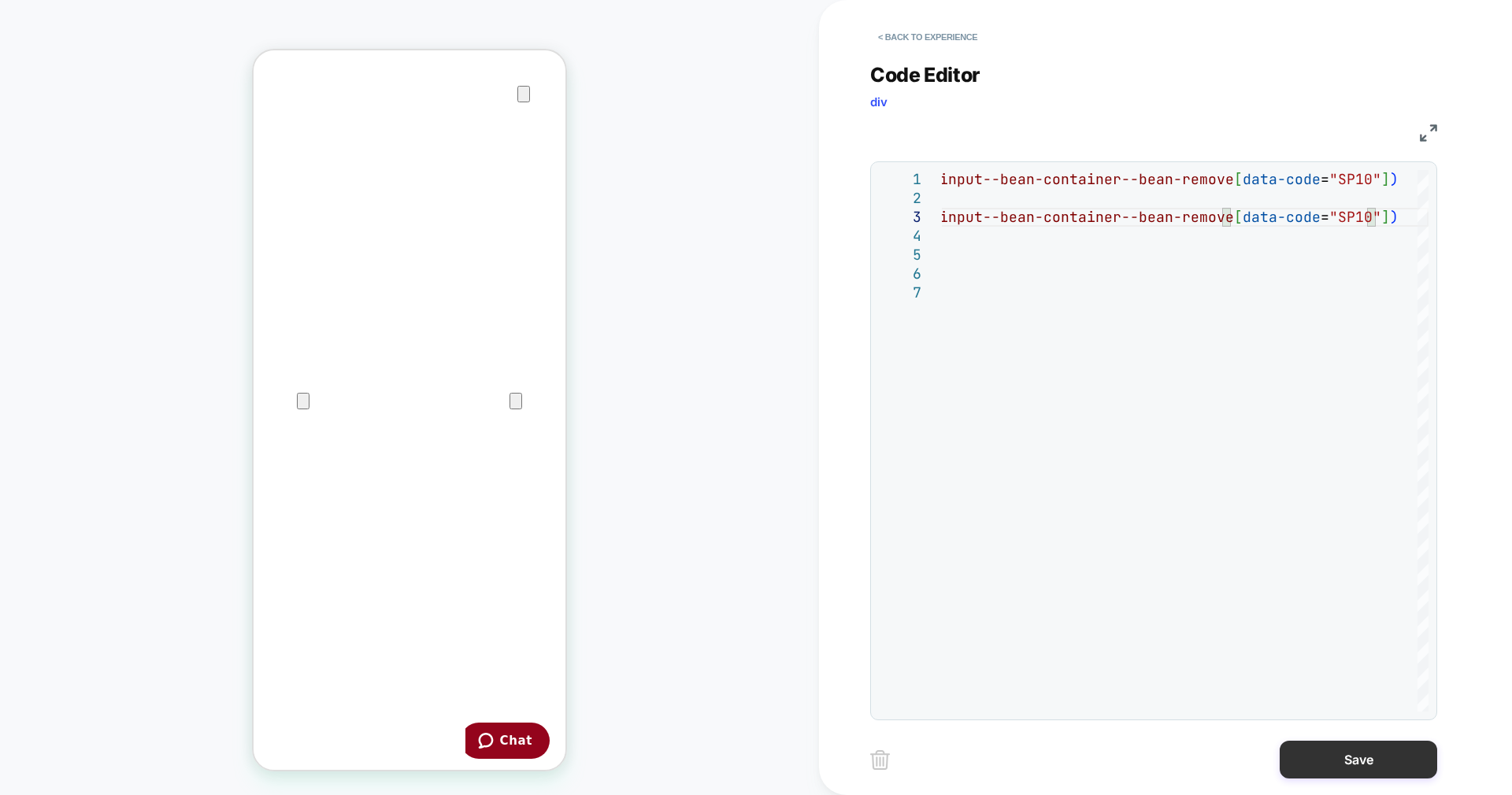
type textarea "**********"
click at [1329, 768] on button "Save" at bounding box center [1358, 760] width 158 height 38
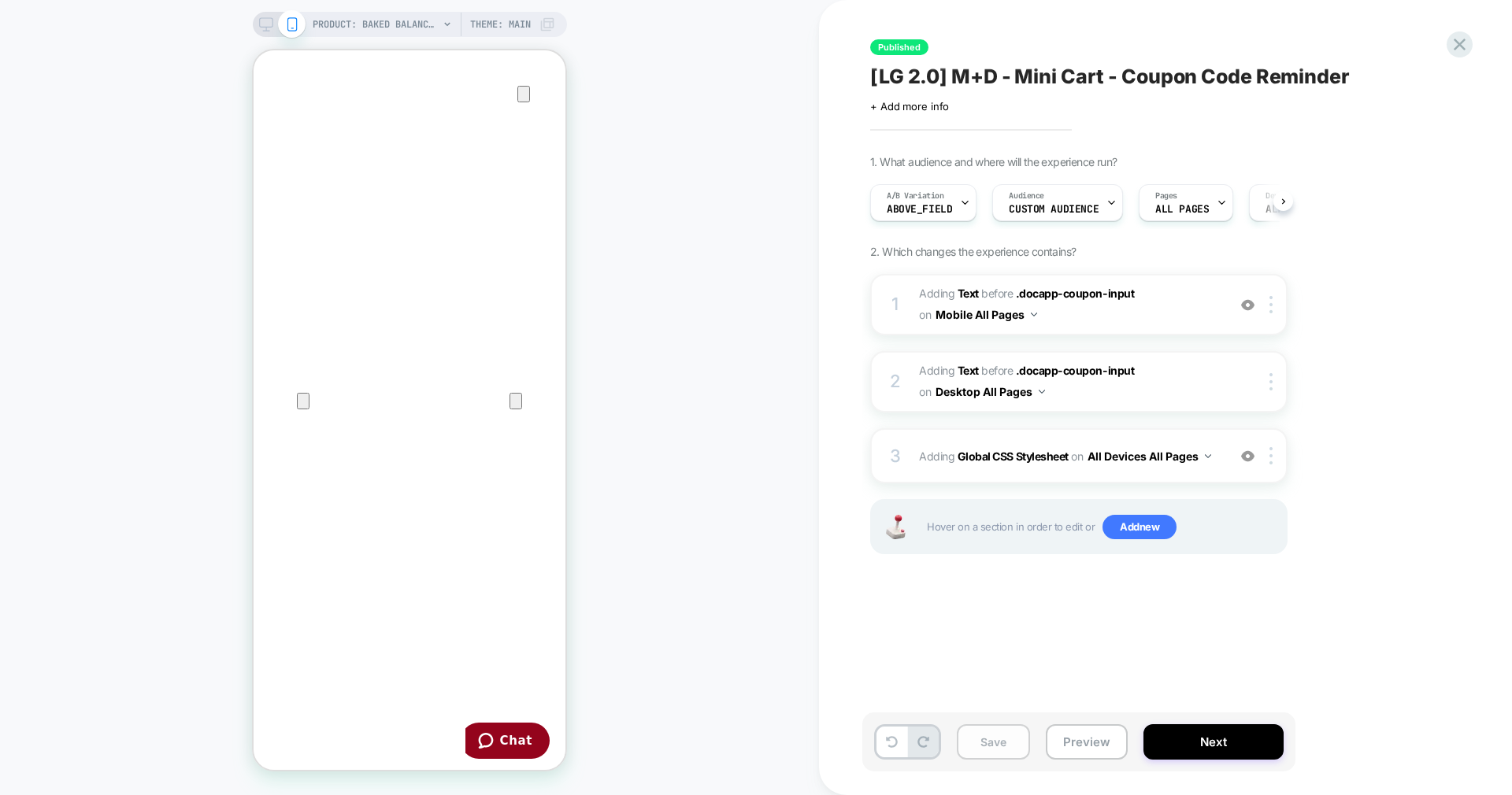
scroll to position [0, 1]
click at [999, 740] on button "Save" at bounding box center [993, 741] width 74 height 35
click at [1166, 471] on div "3 Adding Global CSS Stylesheet on All Devices All Pages Add Before Add After Ta…" at bounding box center [1078, 456] width 417 height 55
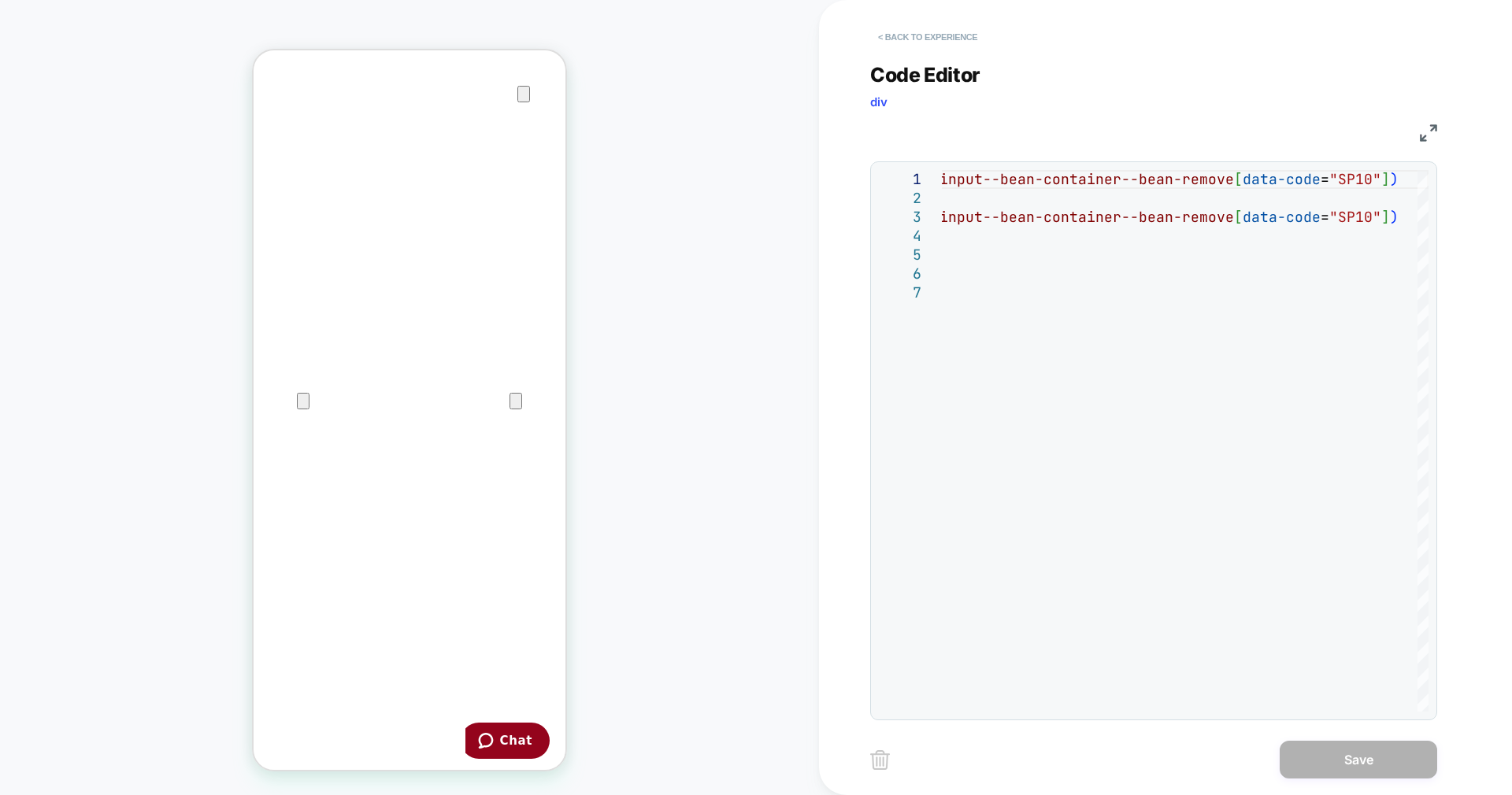
click at [892, 35] on button "< Back to experience" at bounding box center [927, 37] width 115 height 25
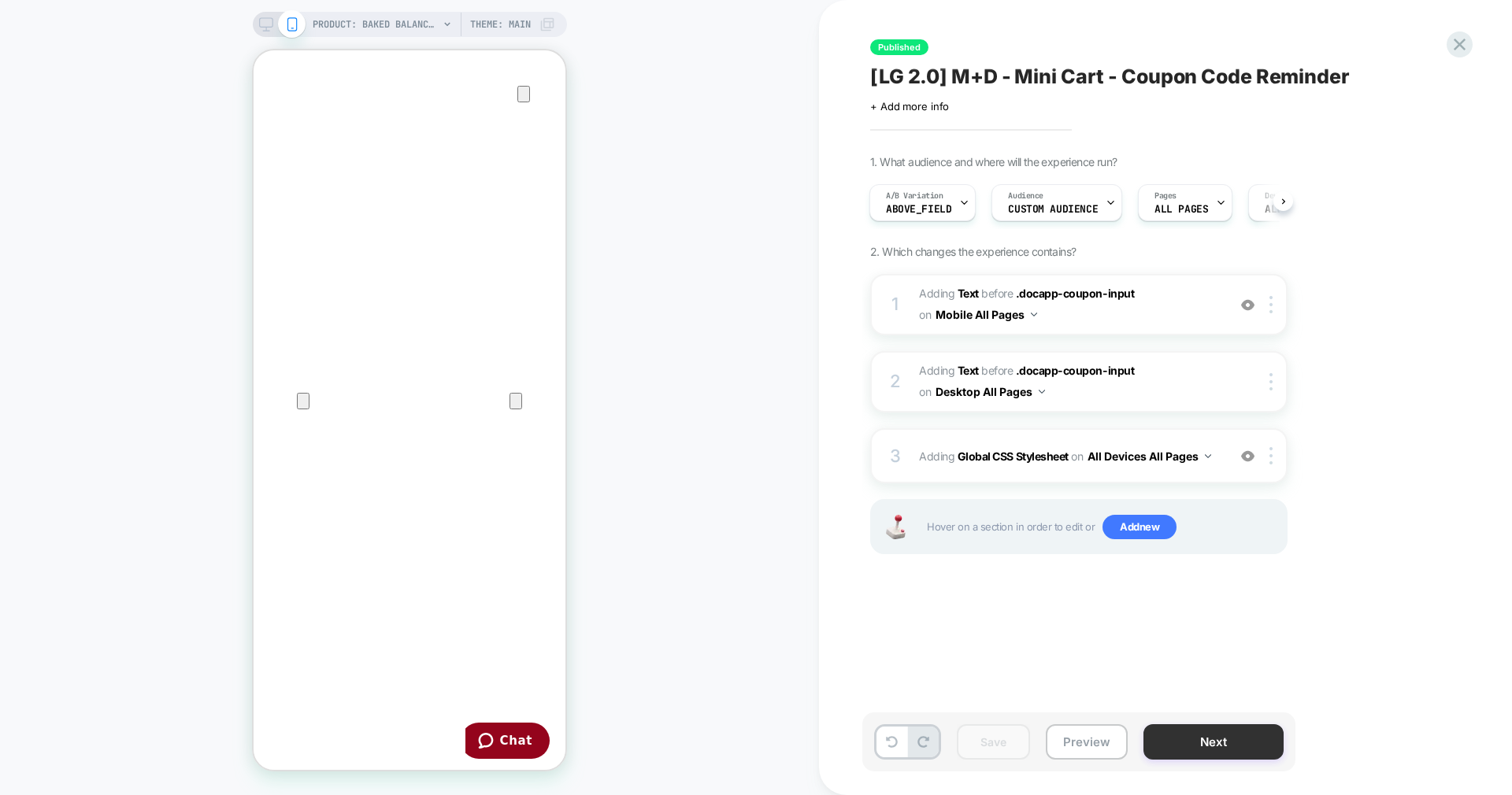
click at [1205, 737] on button "Next" at bounding box center [1213, 741] width 141 height 35
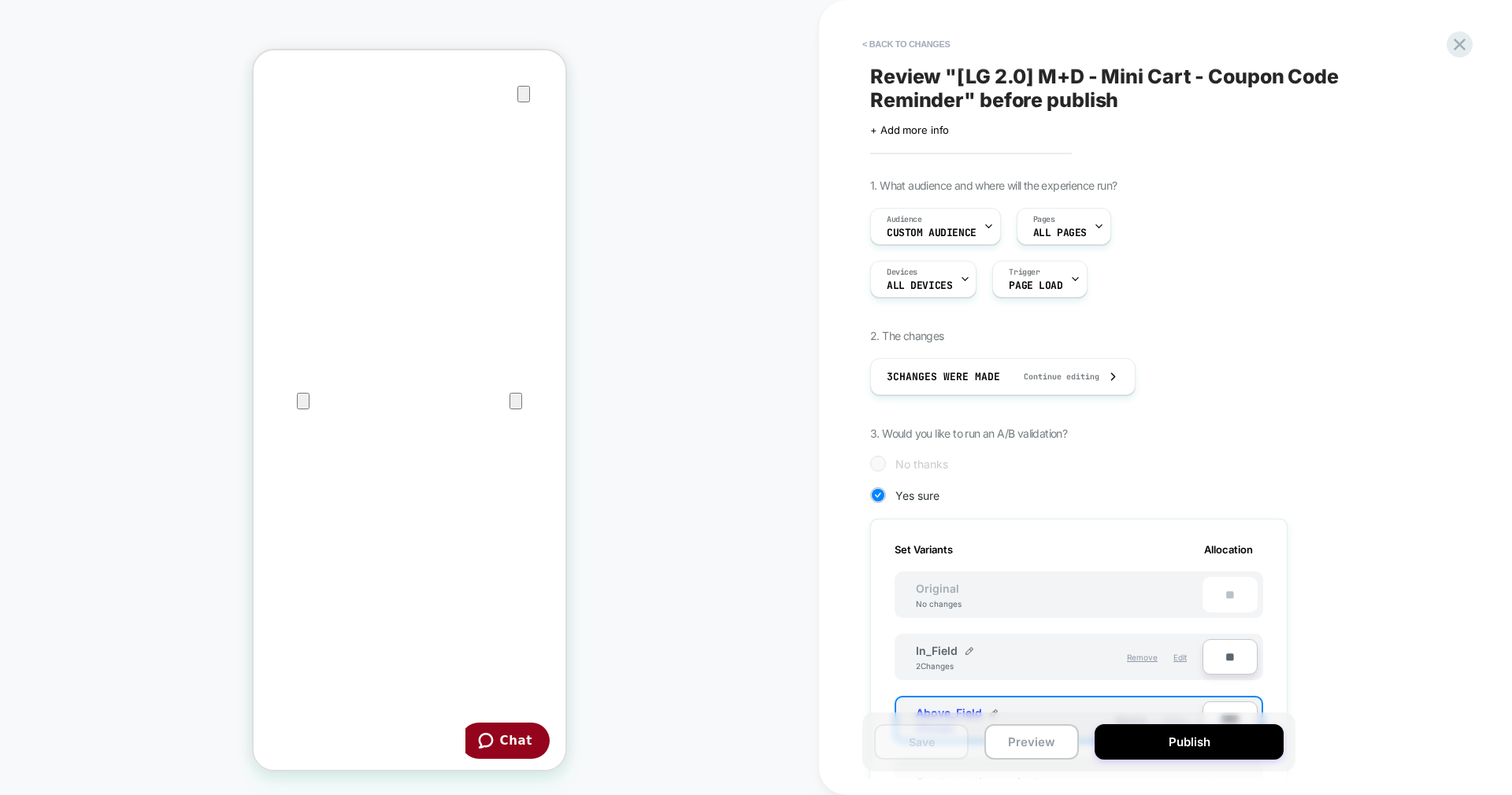
scroll to position [165, 0]
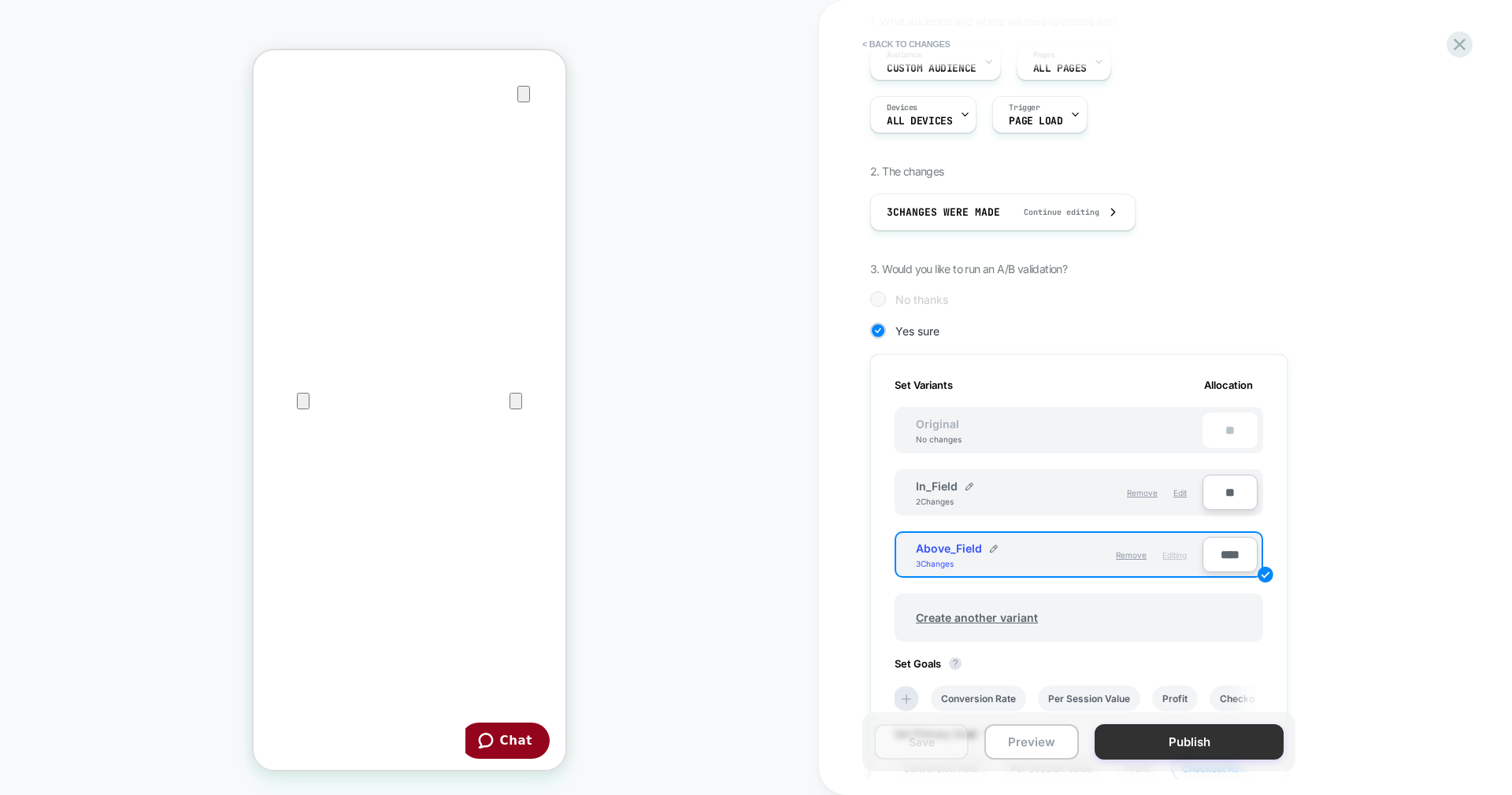
click at [1160, 745] on button "Publish" at bounding box center [1190, 741] width 189 height 35
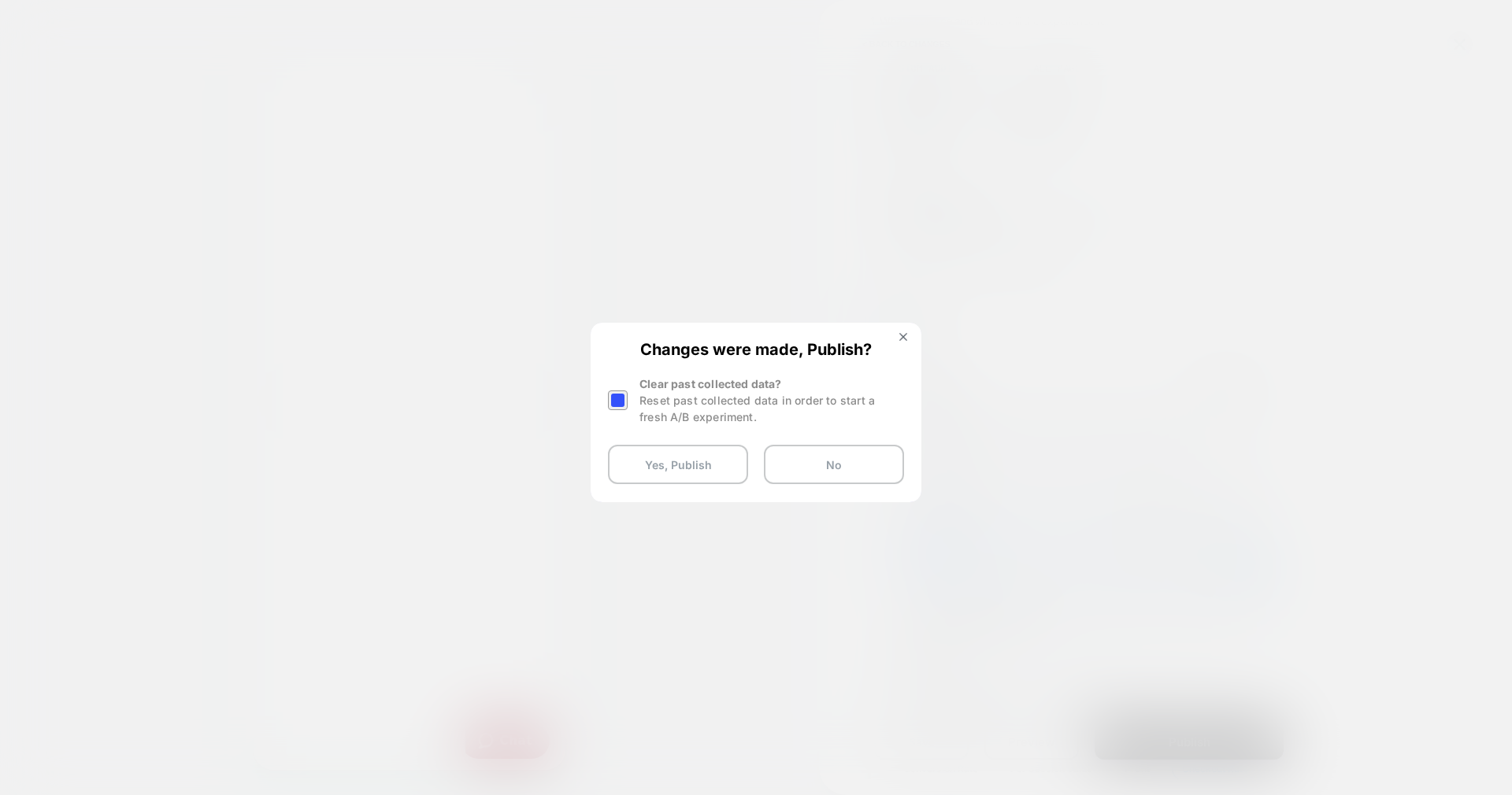
click at [622, 400] on div at bounding box center [617, 400] width 20 height 20
click at [678, 470] on button "Yes, Publish" at bounding box center [678, 464] width 141 height 39
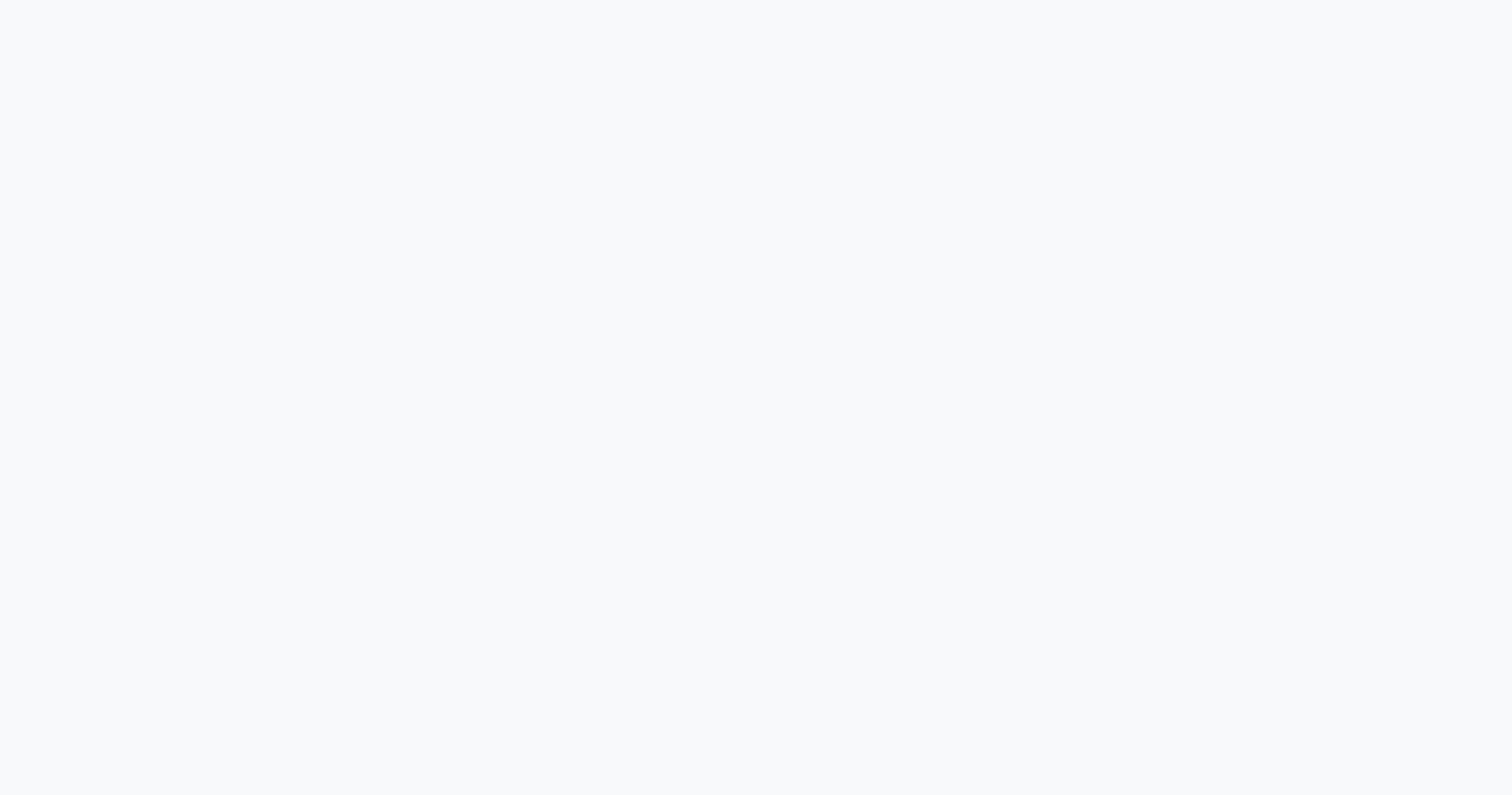
scroll to position [3676, 0]
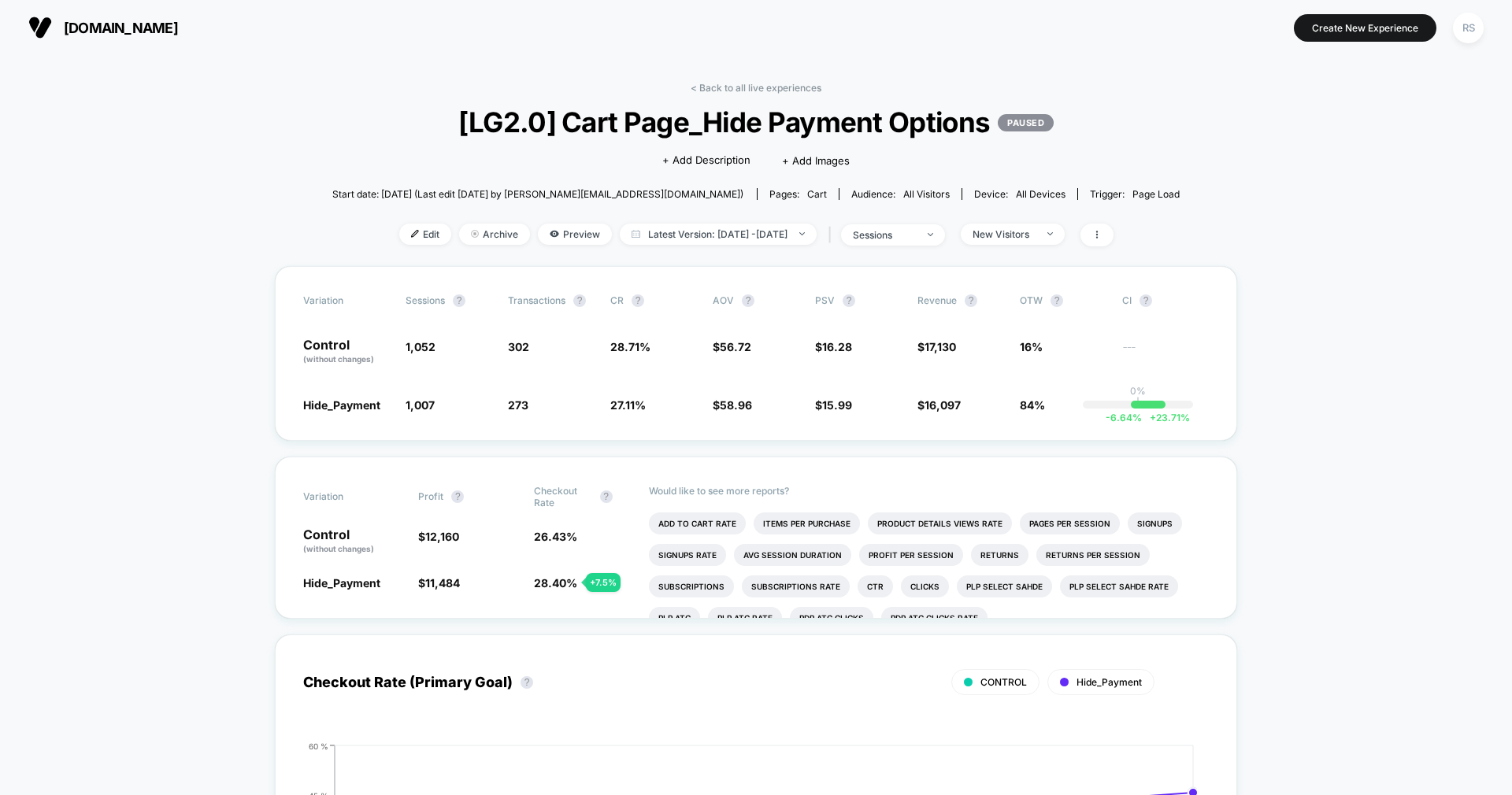
click at [769, 88] on link "< Back to all live experiences" at bounding box center [756, 88] width 131 height 11
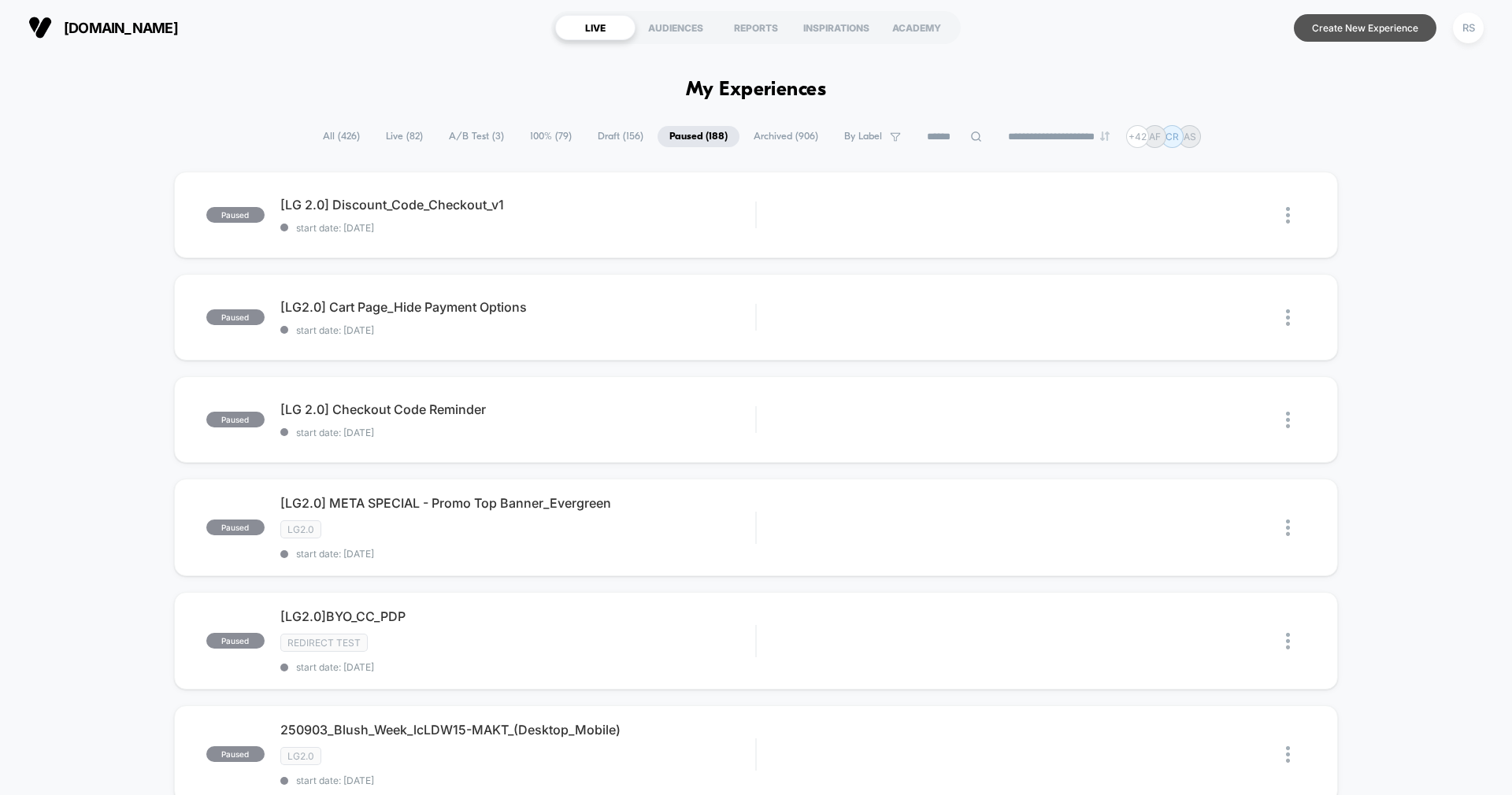
click at [1379, 26] on button "Create New Experience" at bounding box center [1365, 28] width 143 height 28
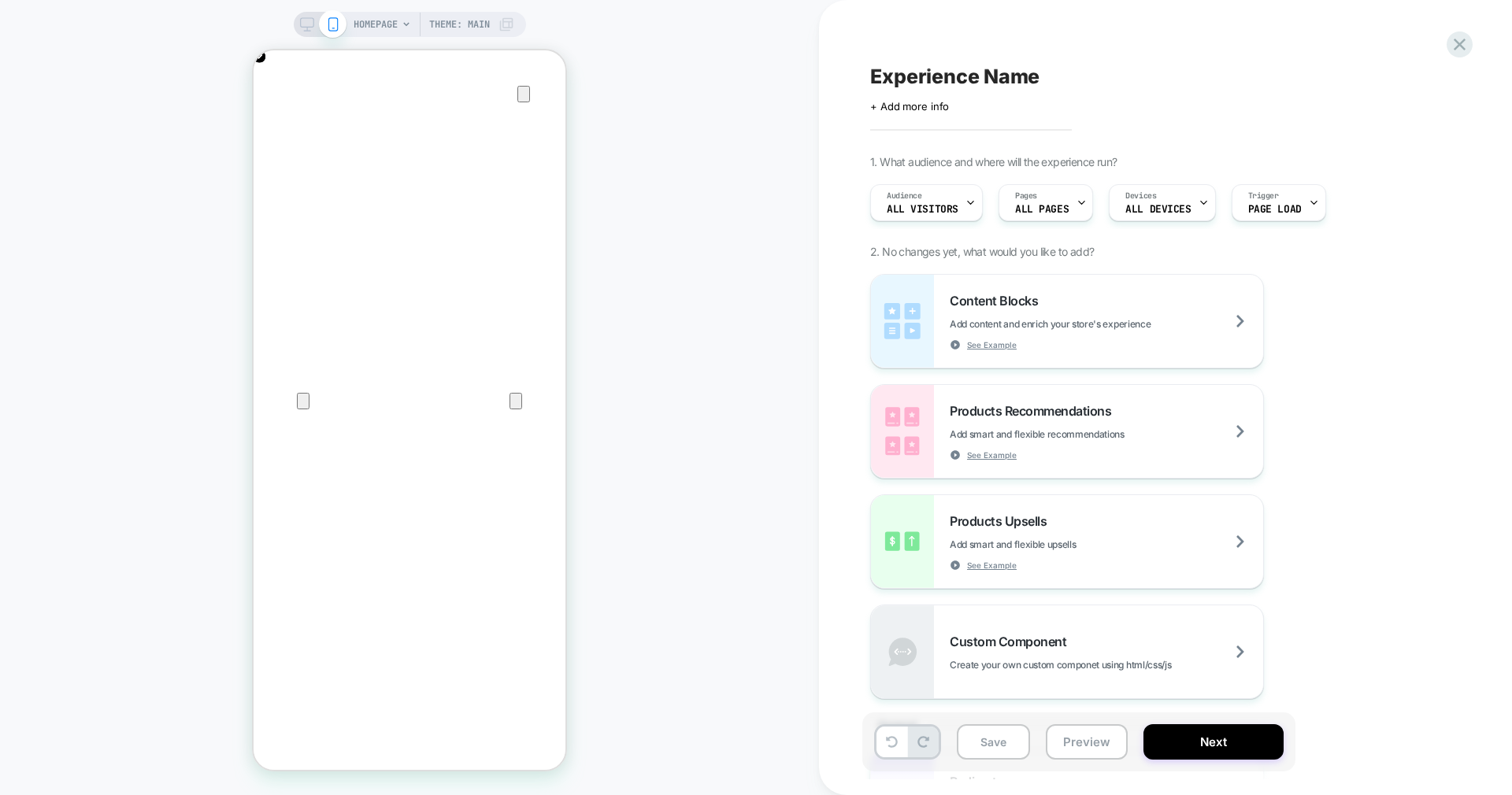
scroll to position [1045, 0]
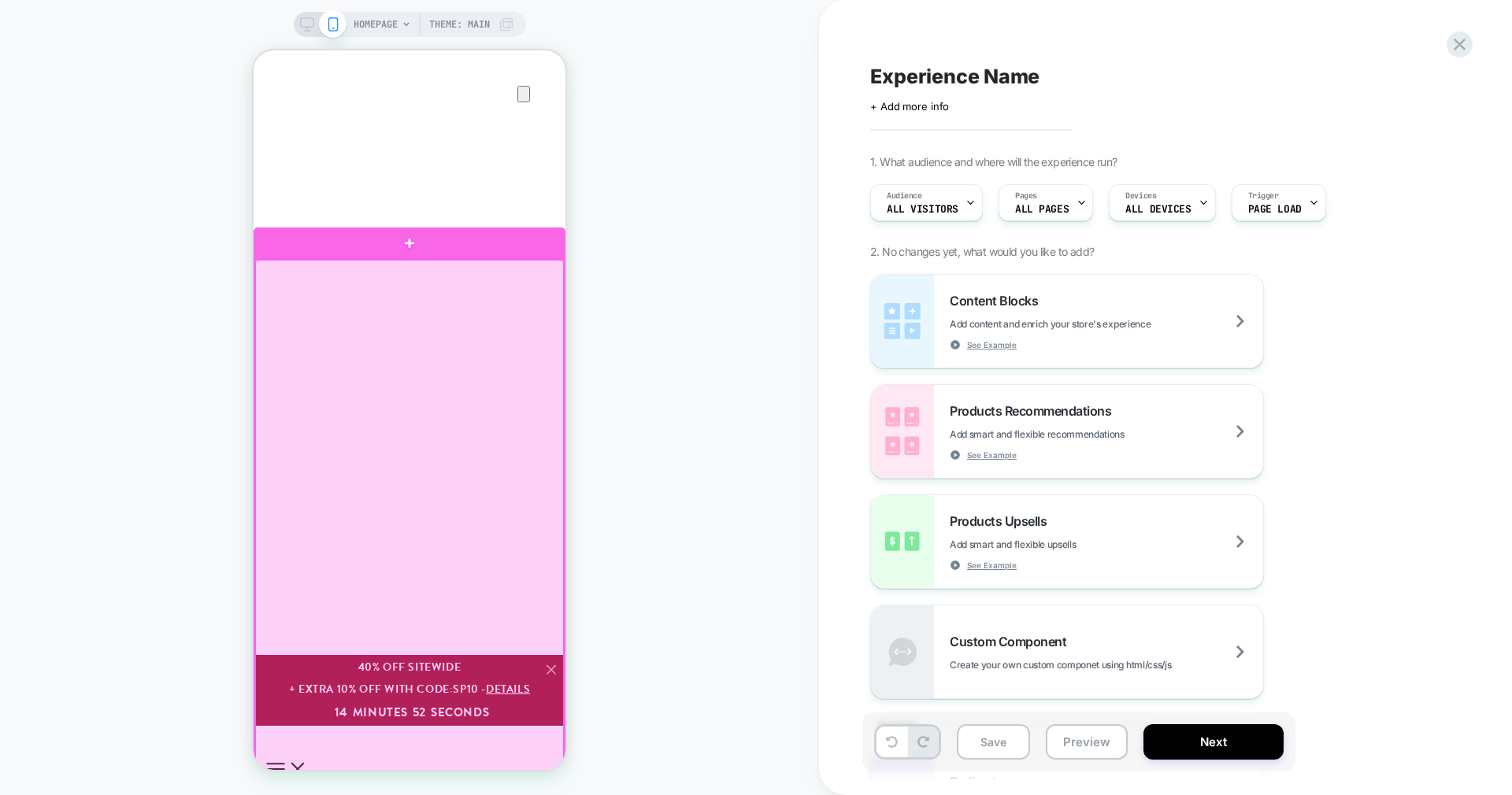
click at [415, 292] on div at bounding box center [410, 518] width 309 height 515
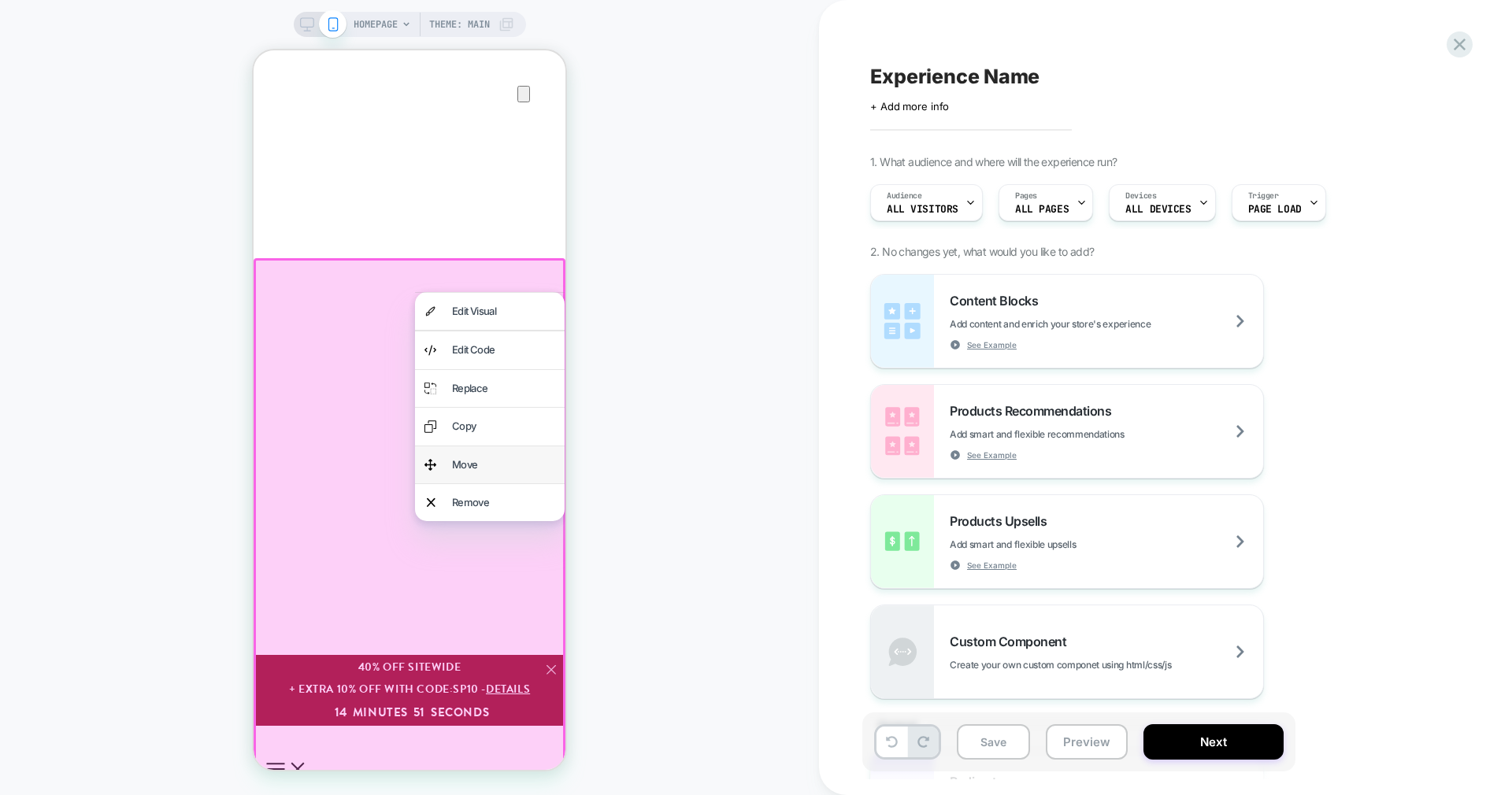
scroll to position [0, 312]
click at [483, 463] on div "Move" at bounding box center [503, 465] width 103 height 18
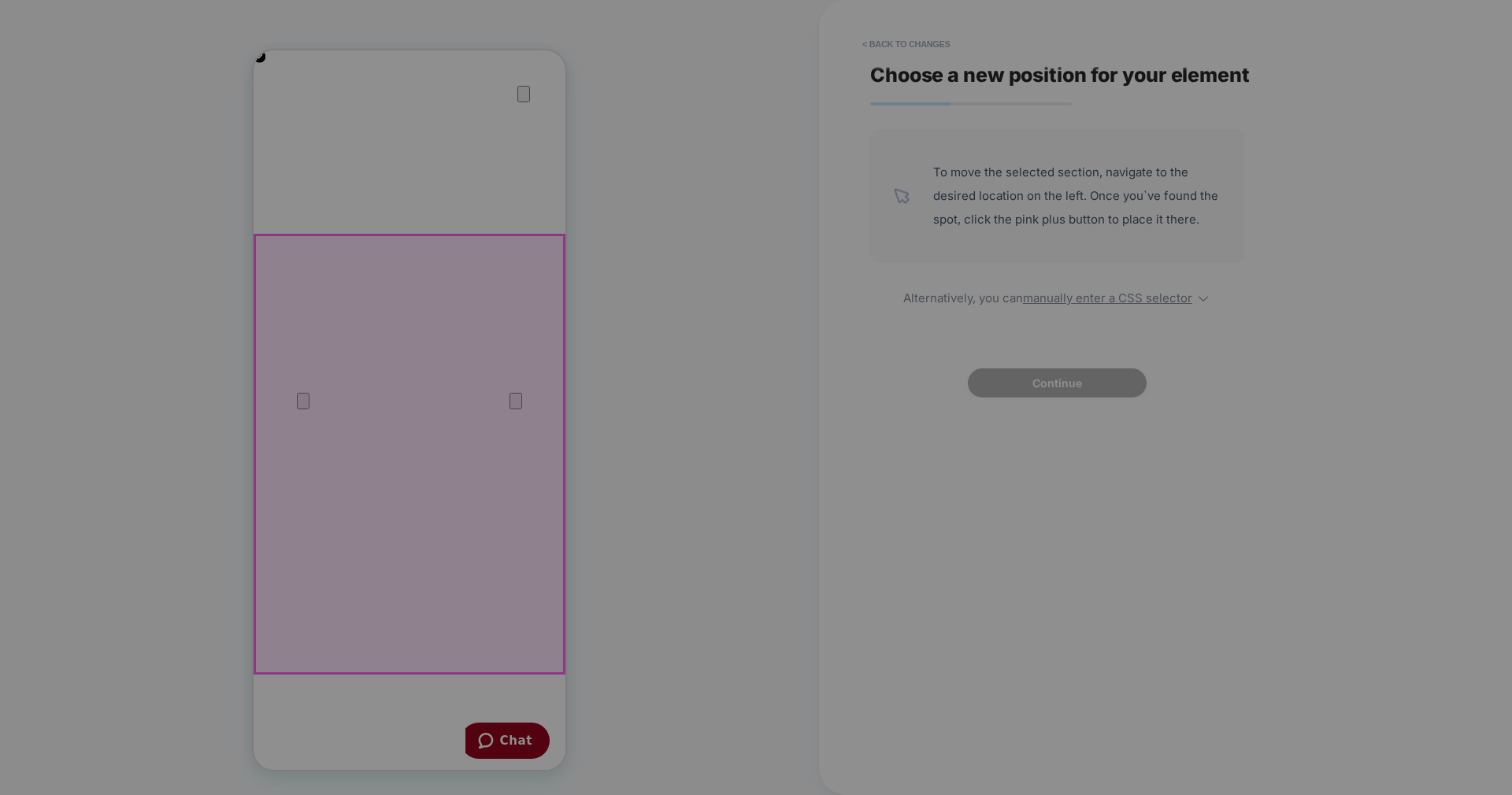
scroll to position [0, 0]
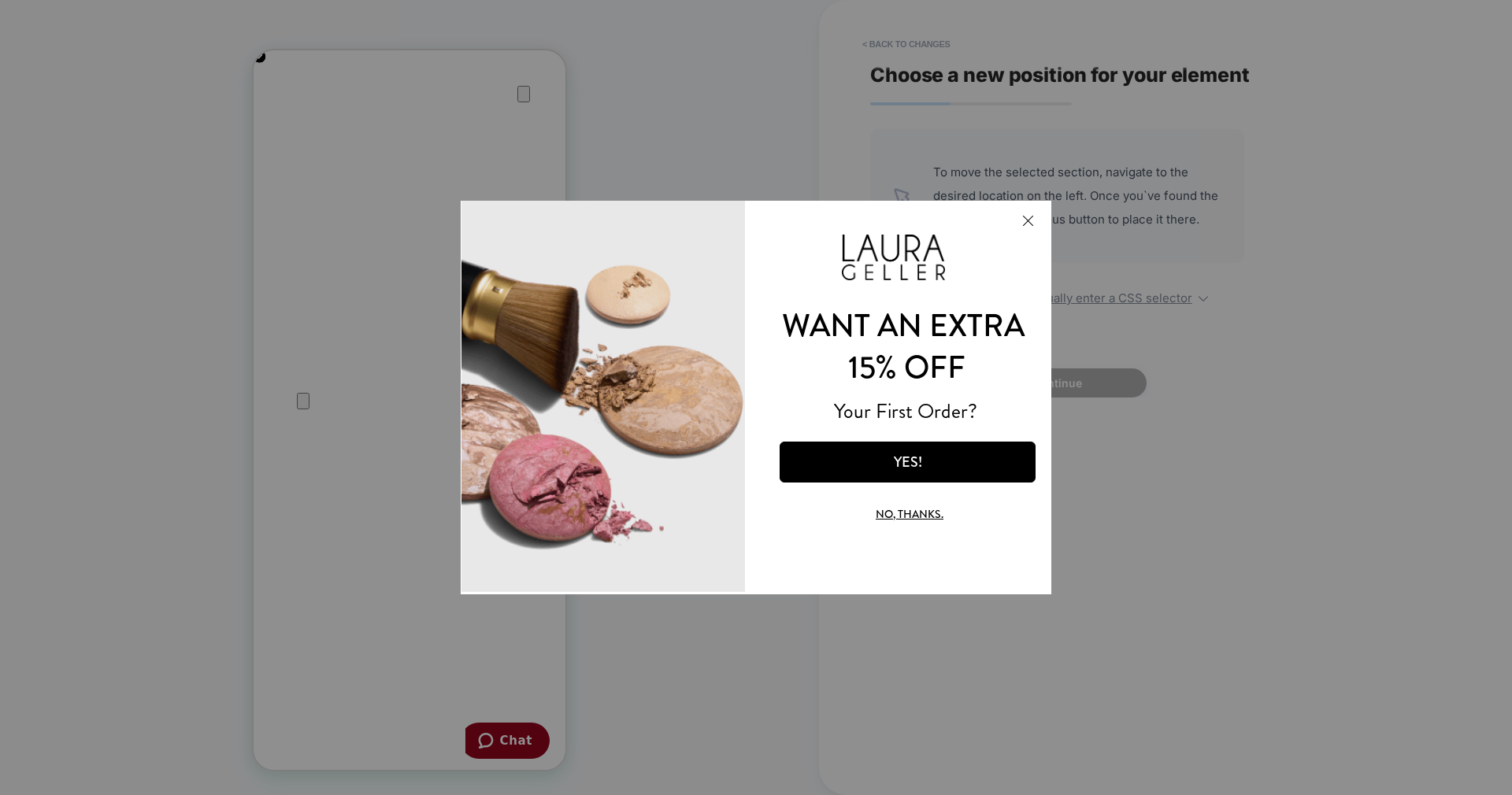
click at [1026, 222] on button "Close Modal" at bounding box center [1028, 221] width 42 height 38
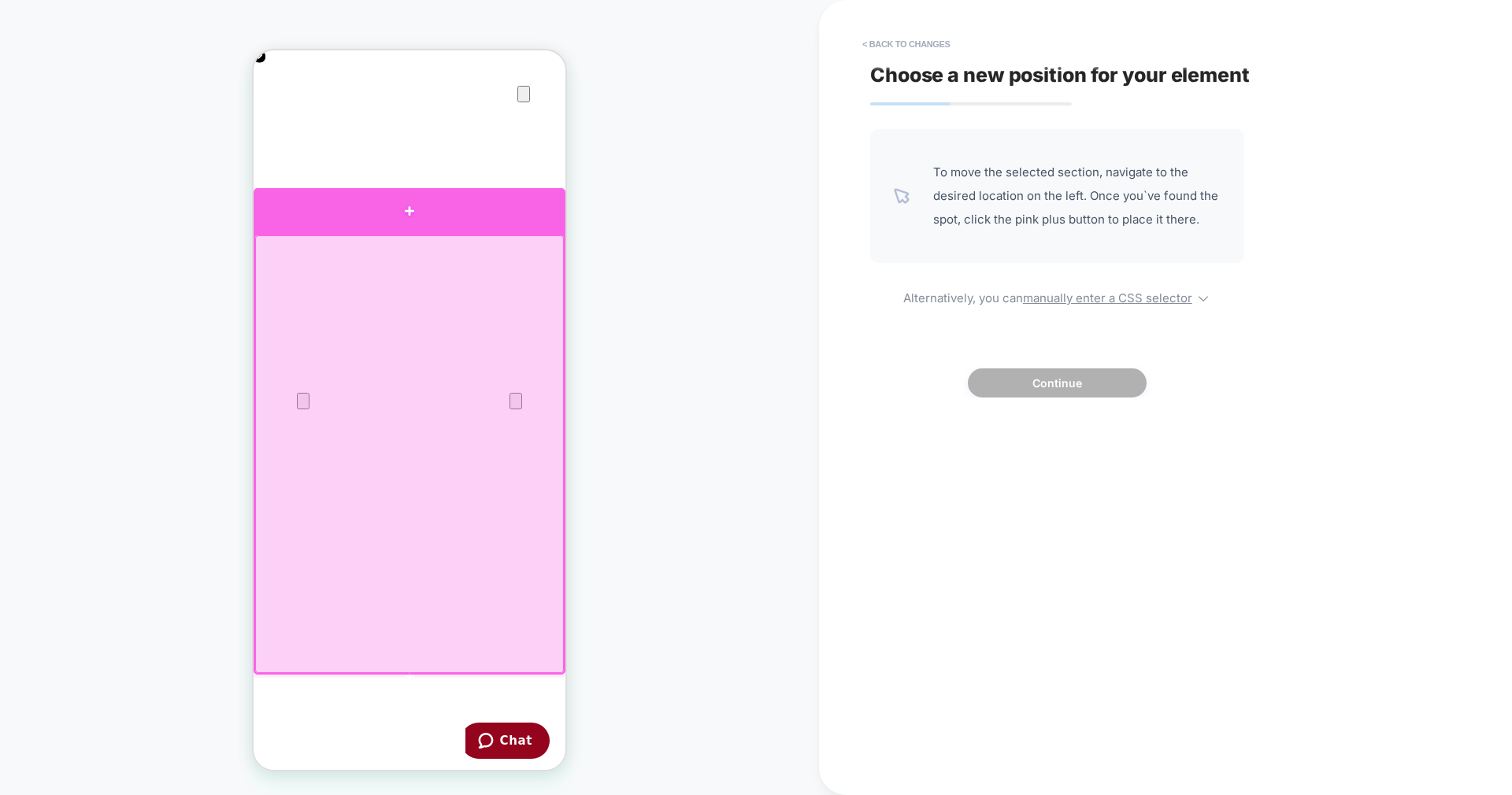
click at [430, 204] on div at bounding box center [410, 211] width 312 height 46
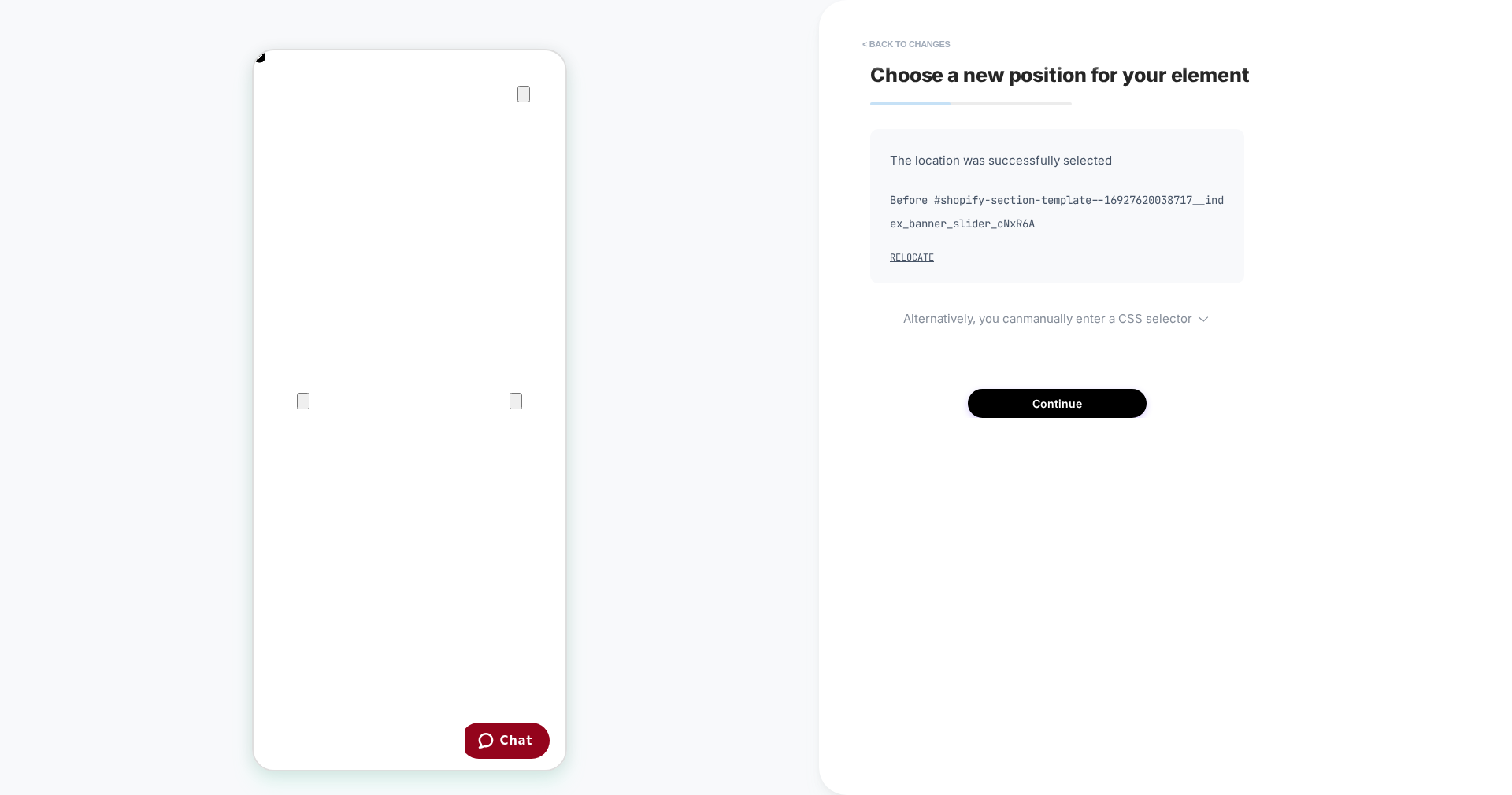
drag, startPoint x: 704, startPoint y: 381, endPoint x: 725, endPoint y: 399, distance: 27.7
click at [725, 399] on div "HOMEPAGE Theme: MAIN" at bounding box center [410, 397] width 819 height 763
click at [1047, 398] on button "Continue" at bounding box center [1057, 404] width 179 height 29
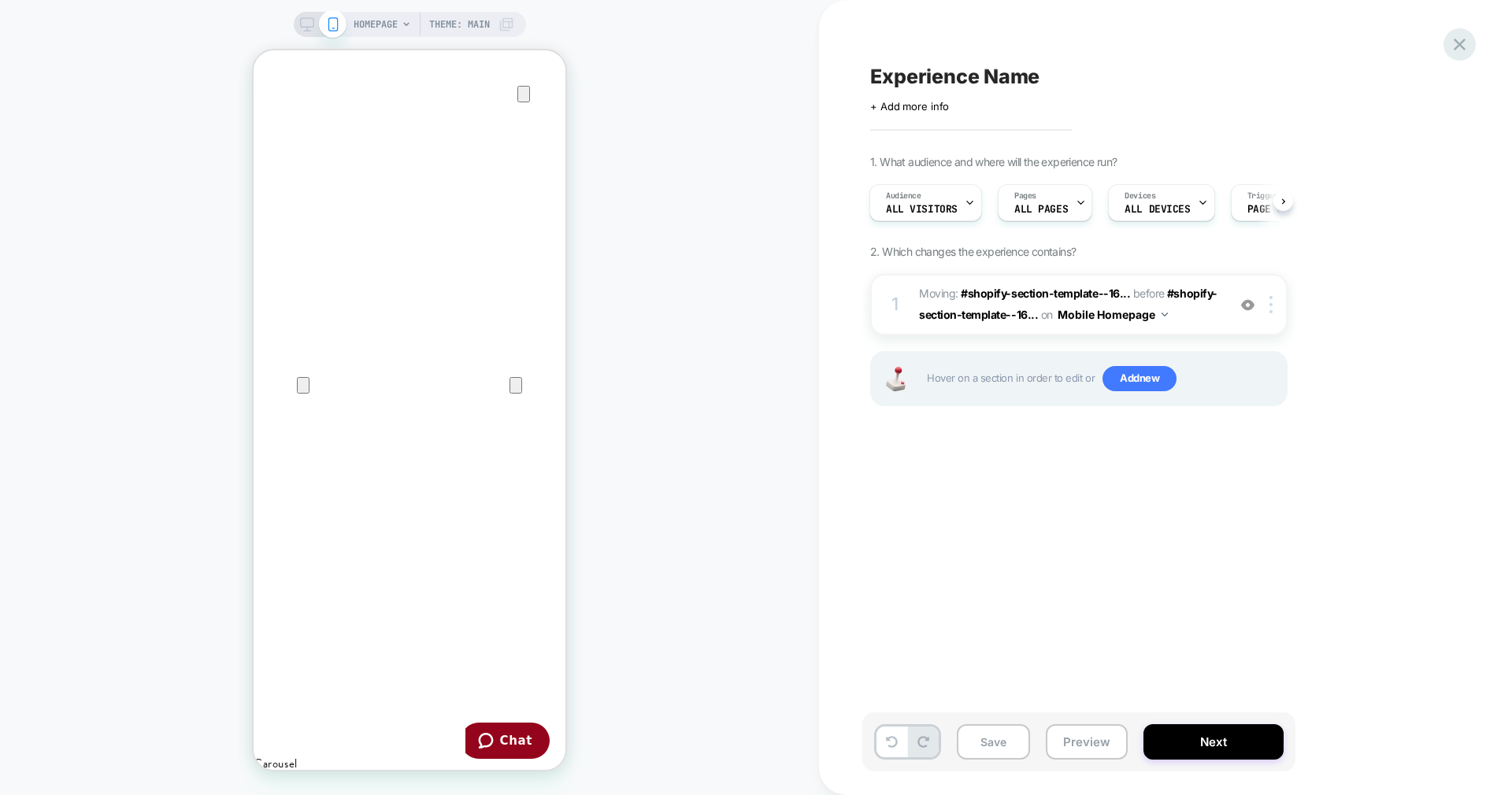
click at [1458, 37] on icon at bounding box center [1459, 44] width 21 height 21
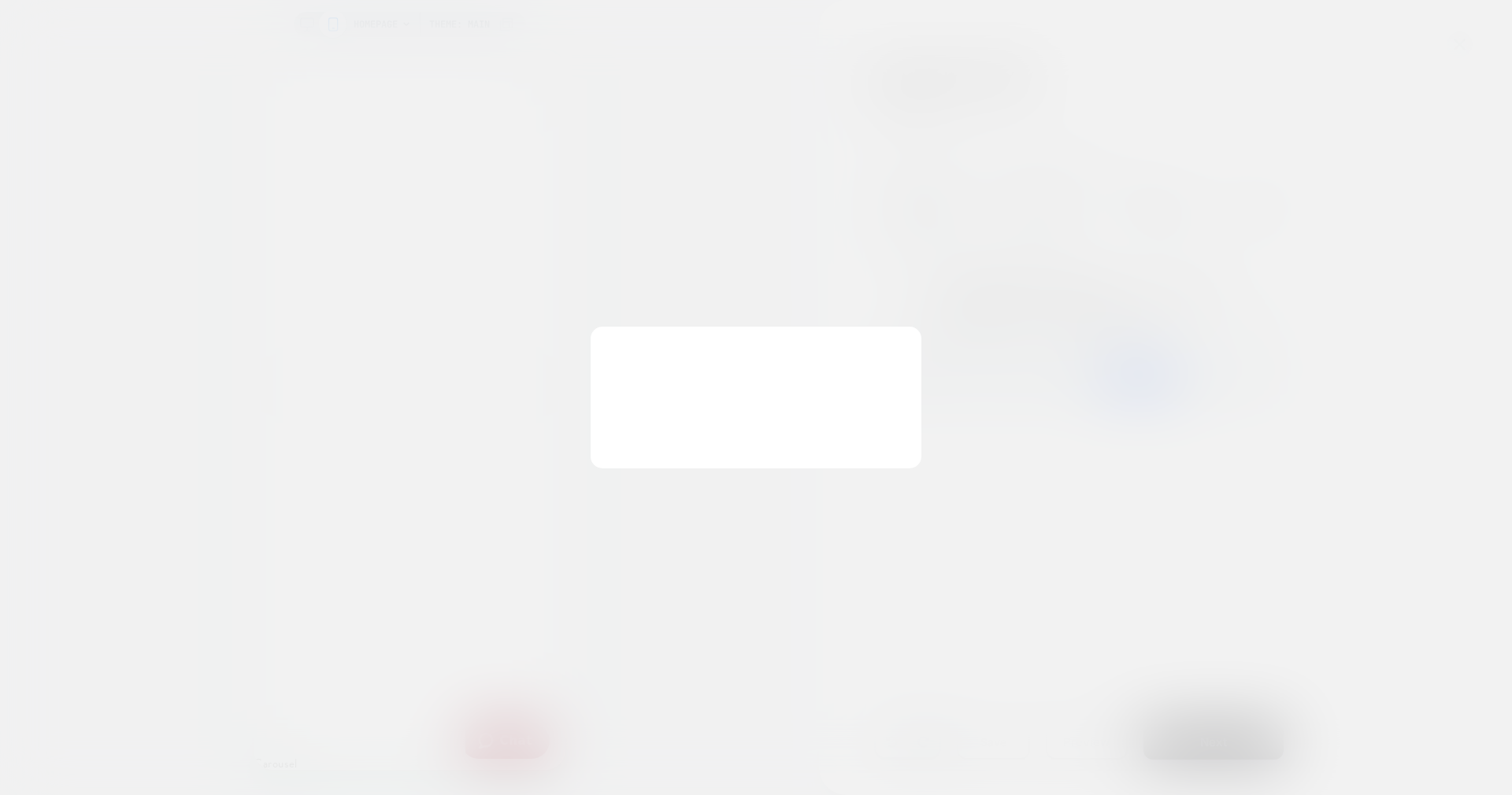
scroll to position [0, 312]
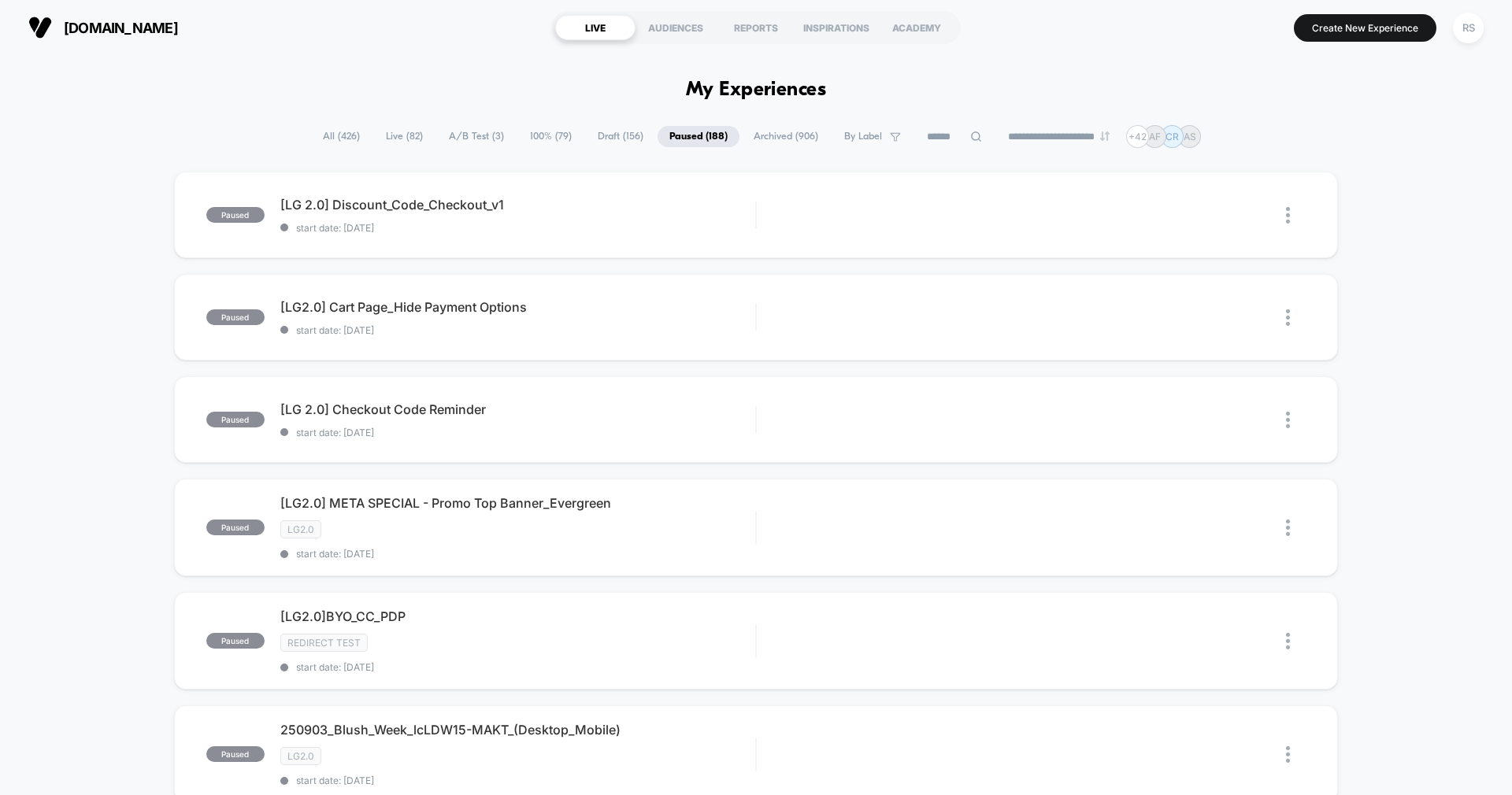
click at [689, 334] on span "start date: [DATE]" at bounding box center [518, 330] width 475 height 11
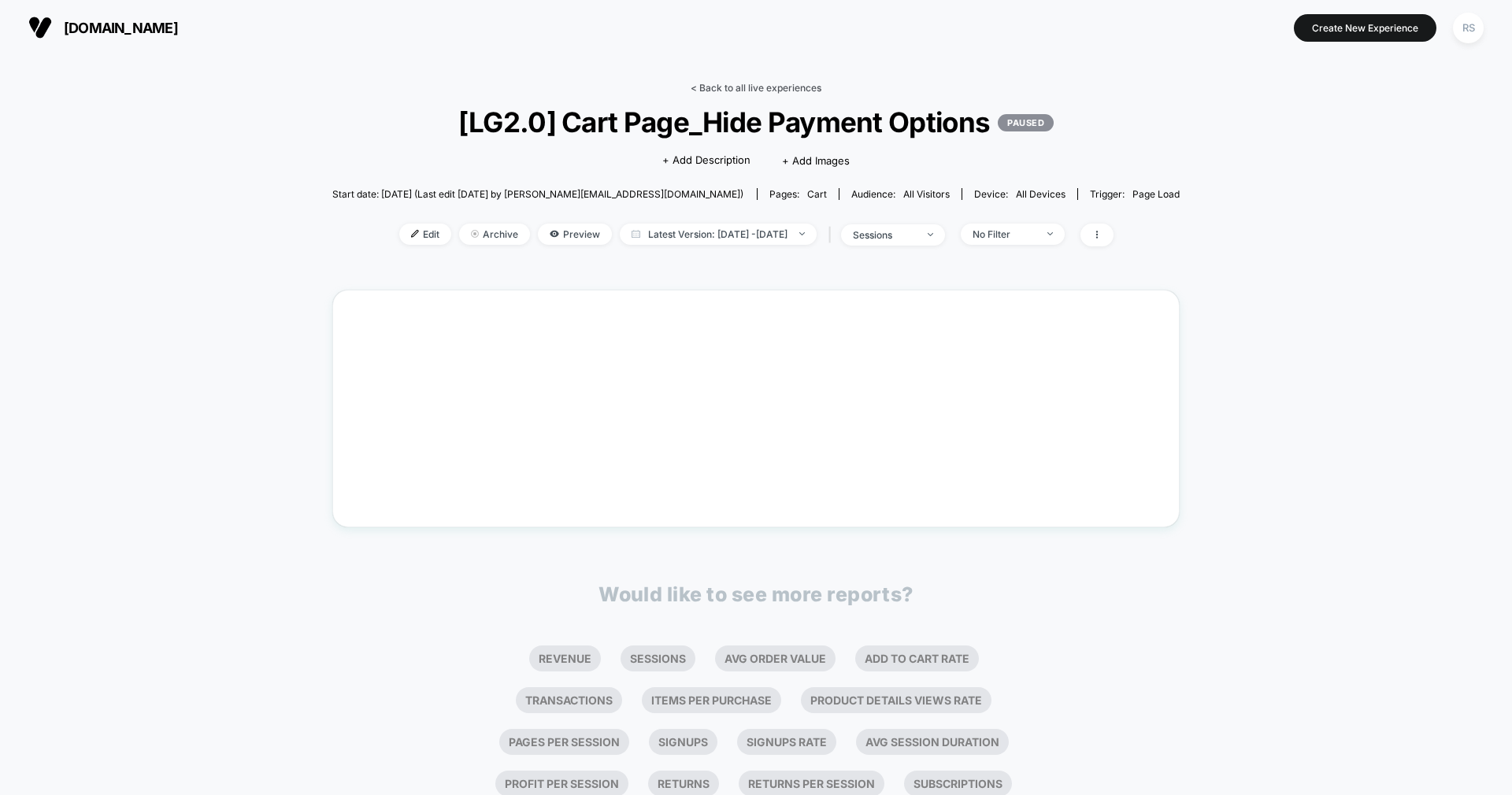
click at [764, 85] on link "< Back to all live experiences" at bounding box center [756, 88] width 131 height 11
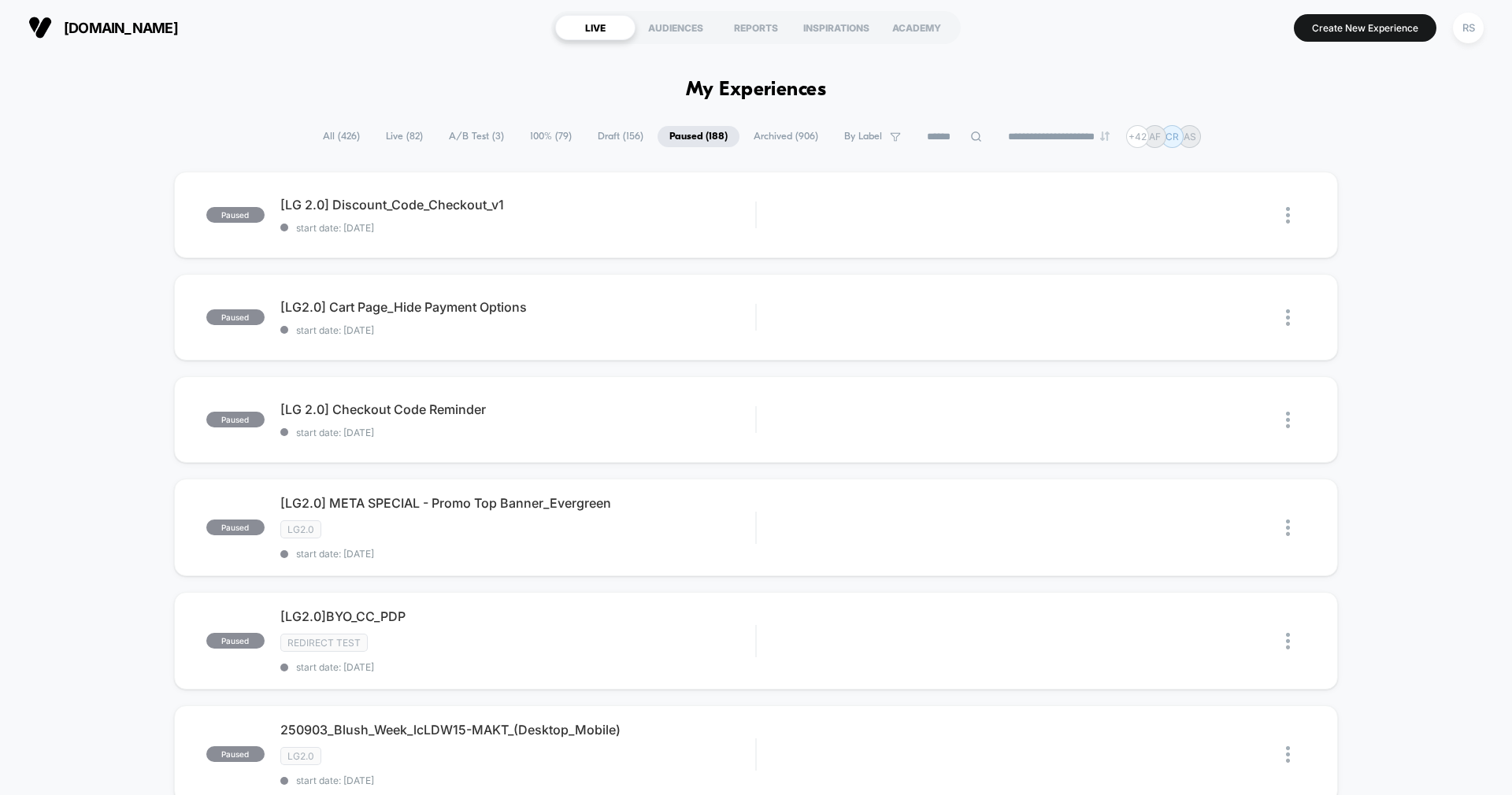
click at [337, 144] on span "All ( 426 )" at bounding box center [341, 137] width 60 height 21
